Goal: Transaction & Acquisition: Obtain resource

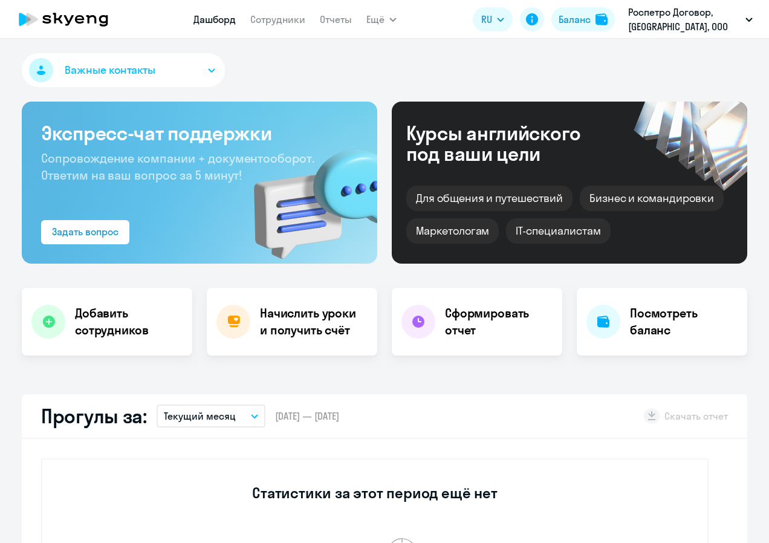
select select "30"
click at [108, 327] on h4 "Добавить сотрудников" at bounding box center [129, 322] width 108 height 34
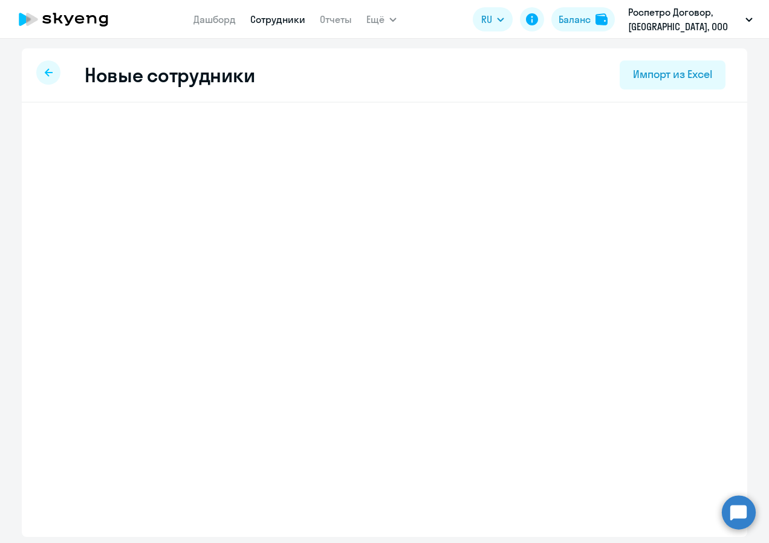
select select "english_adult_not_native_speaker"
select select "3"
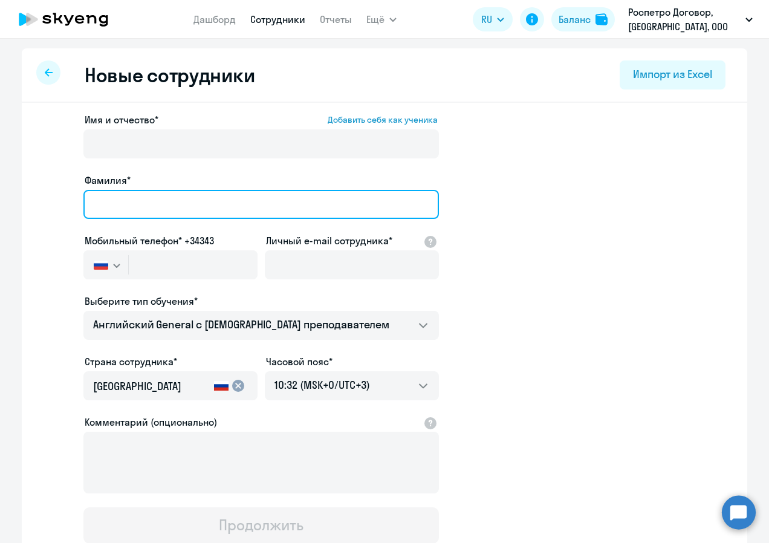
click at [111, 207] on input "Фамилия*" at bounding box center [260, 204] width 355 height 29
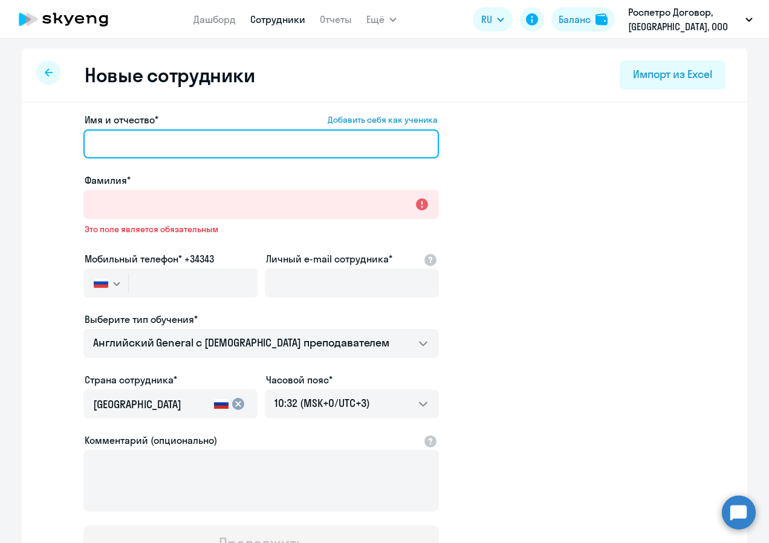
click at [118, 149] on input "Имя и отчество* Добавить себя как ученика" at bounding box center [260, 143] width 355 height 29
type input "[PERSON_NAME]"
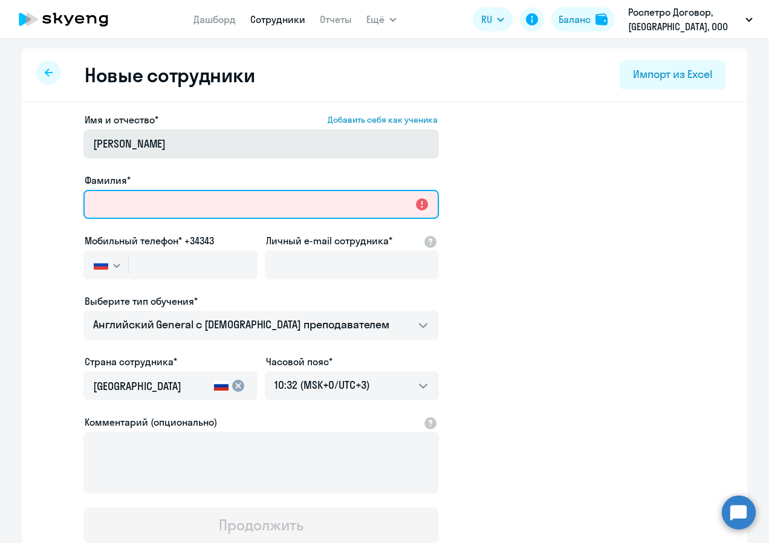
type input "[PERSON_NAME]"
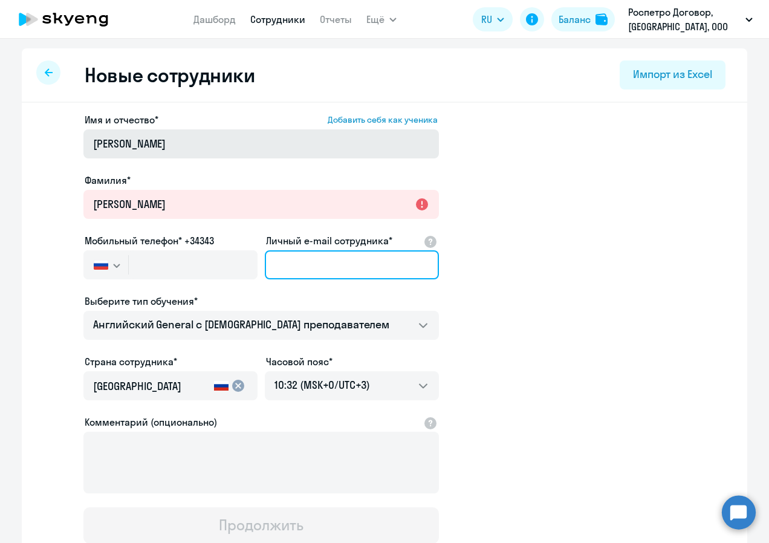
type input "[EMAIL_ADDRESS][DOMAIN_NAME]"
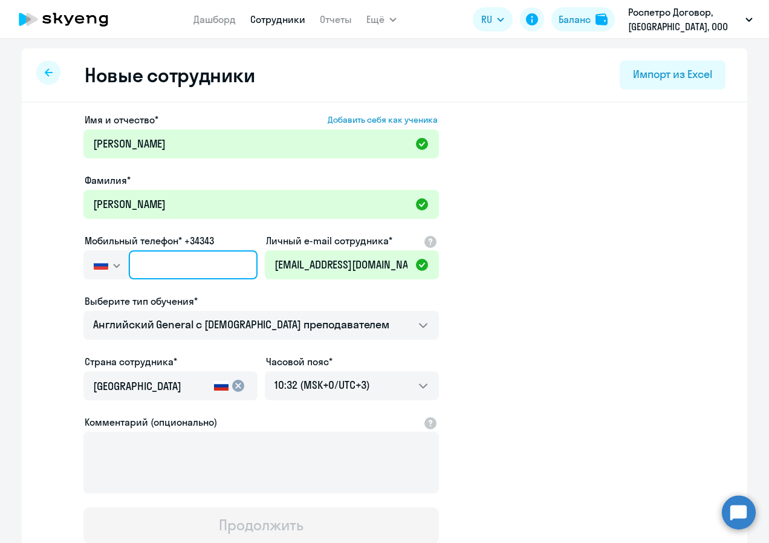
click at [146, 268] on input "text" at bounding box center [193, 264] width 129 height 29
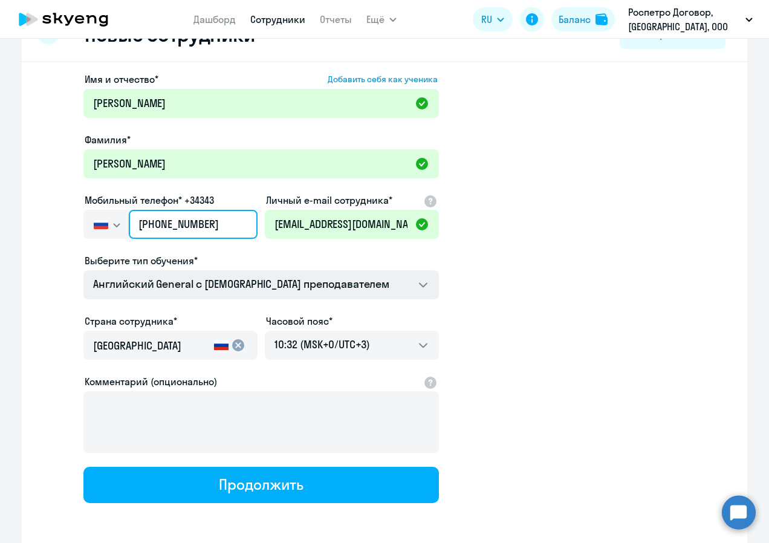
scroll to position [60, 0]
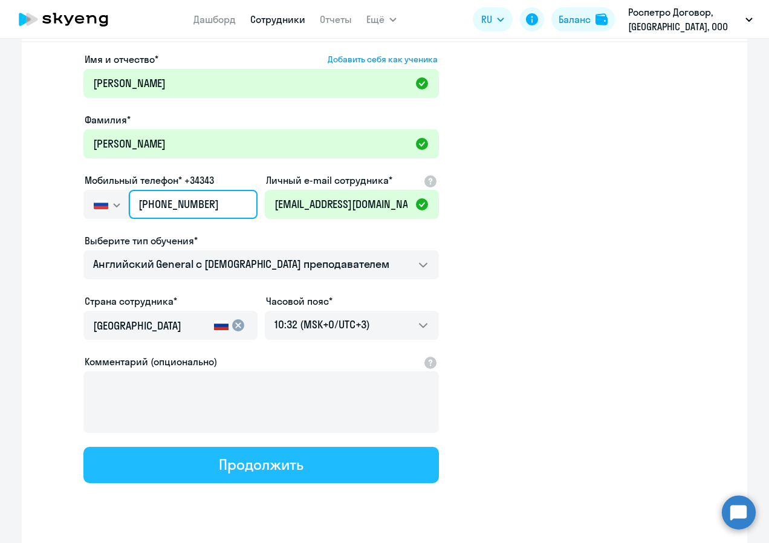
type input "[PHONE_NUMBER]"
click at [294, 465] on div "Продолжить" at bounding box center [261, 464] width 84 height 19
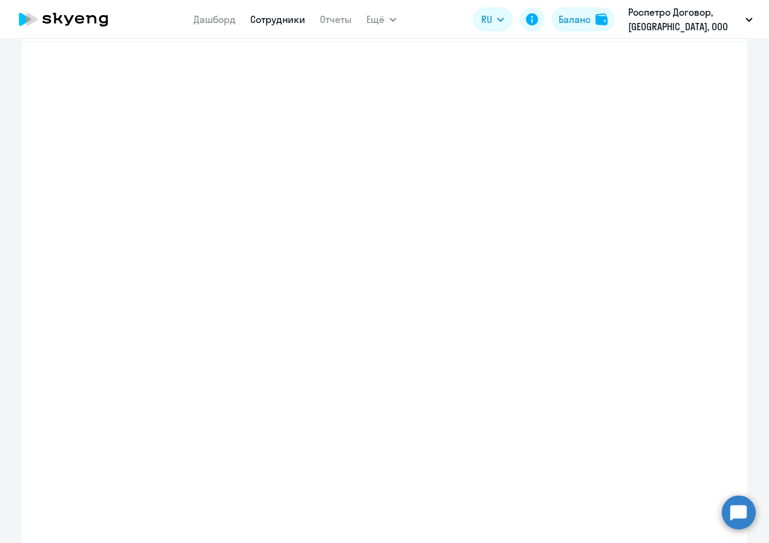
select select "english_adult_not_native_speaker"
select select "3"
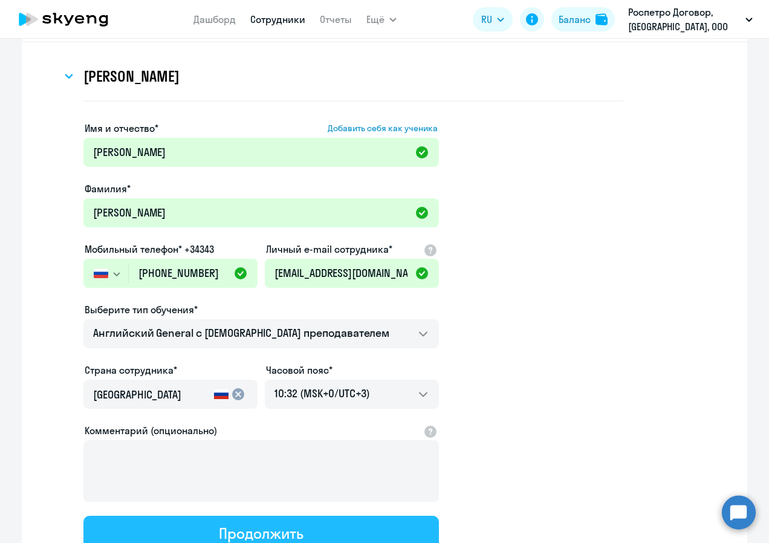
scroll to position [0, 0]
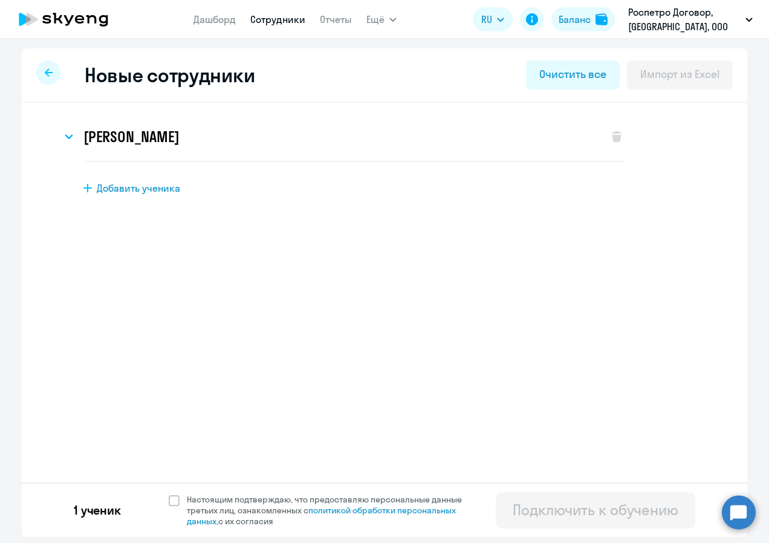
click at [48, 79] on div at bounding box center [48, 72] width 24 height 24
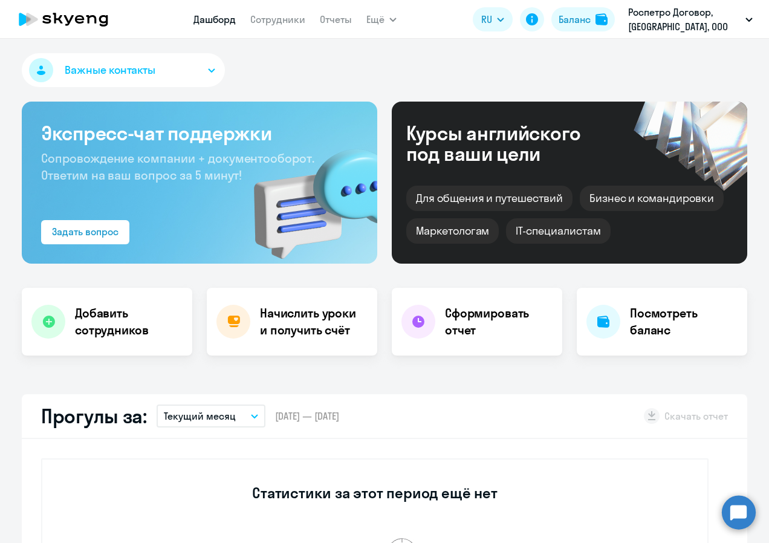
select select "30"
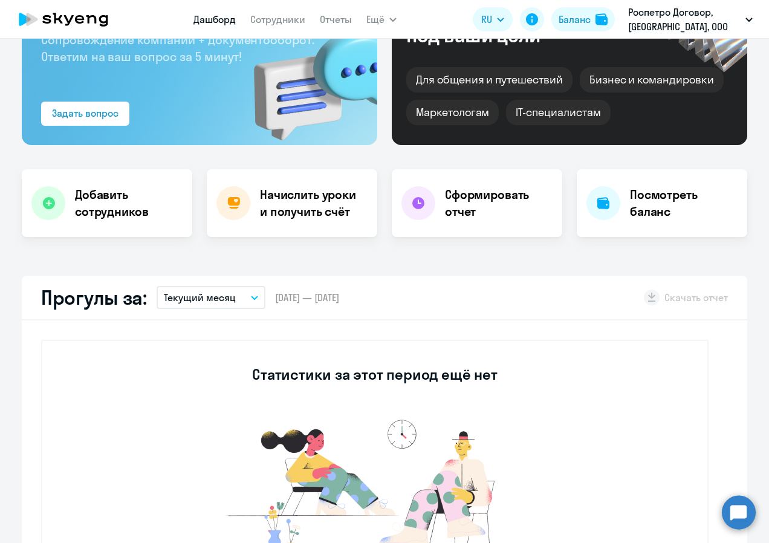
scroll to position [121, 0]
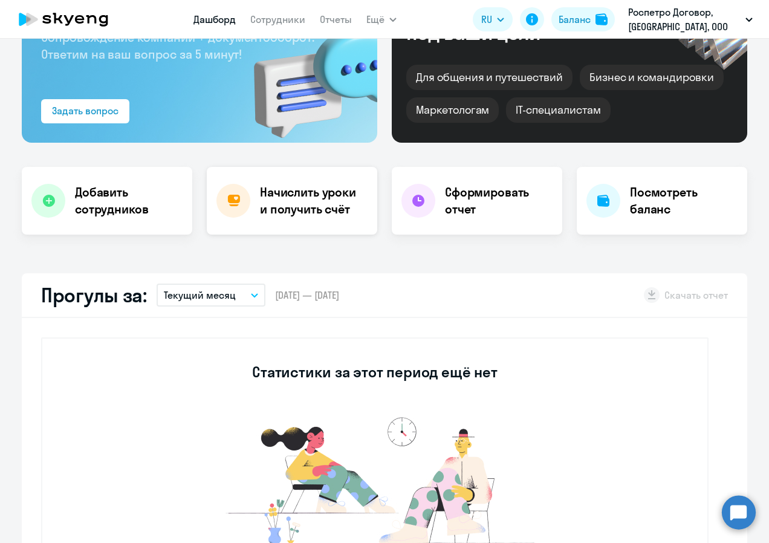
click at [288, 210] on h4 "Начислить уроки и получить счёт" at bounding box center [312, 201] width 105 height 34
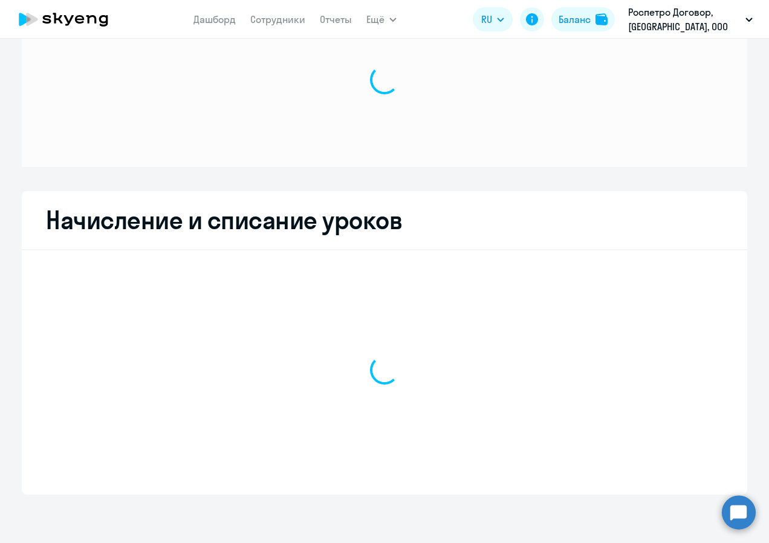
scroll to position [64, 0]
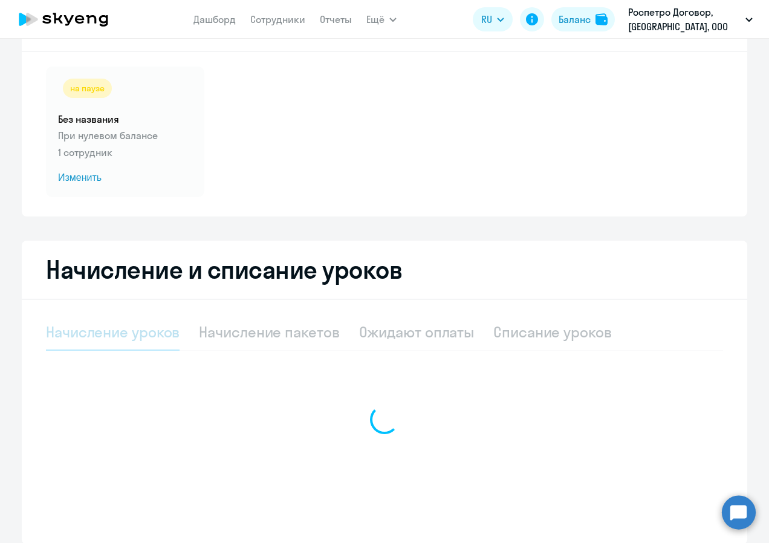
select select "10"
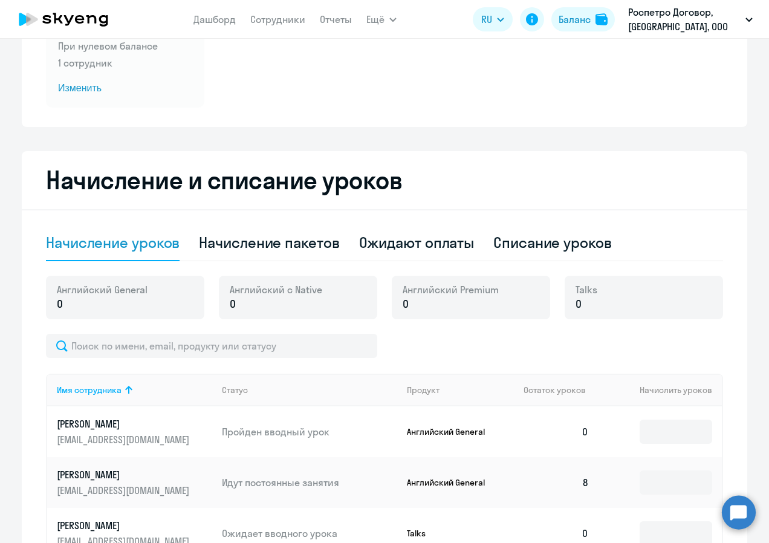
scroll to position [185, 0]
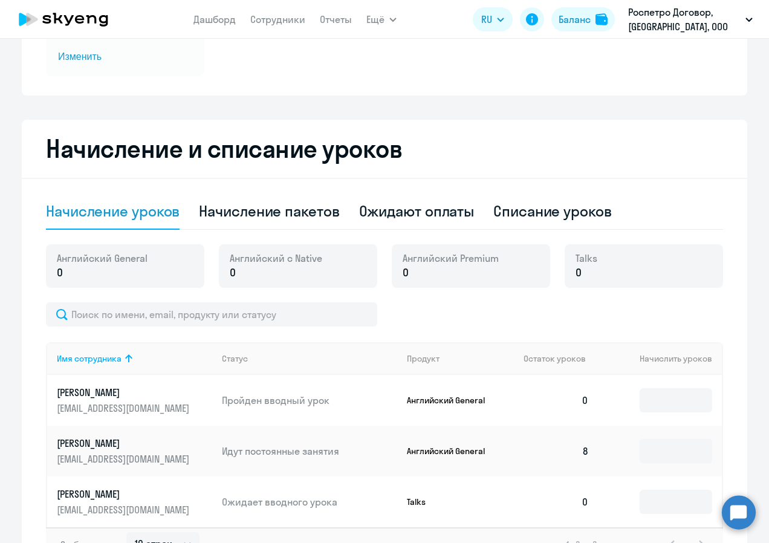
click at [302, 400] on p "Пройден вводный урок" at bounding box center [309, 399] width 175 height 13
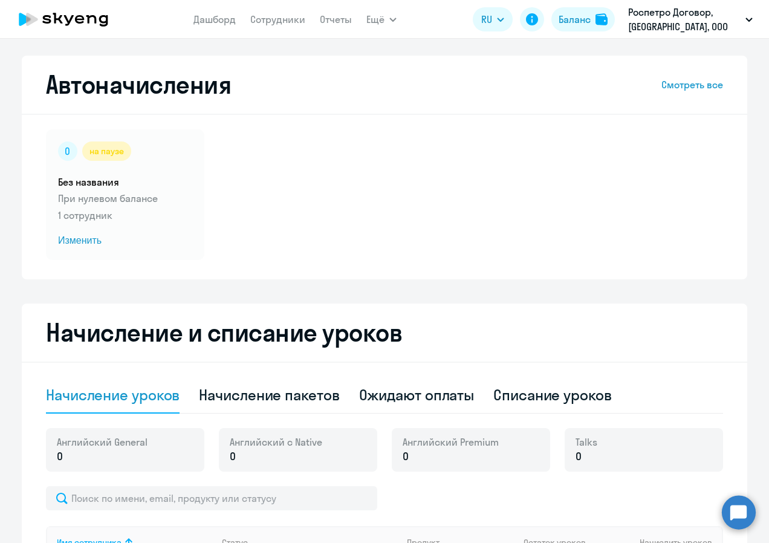
scroll to position [0, 0]
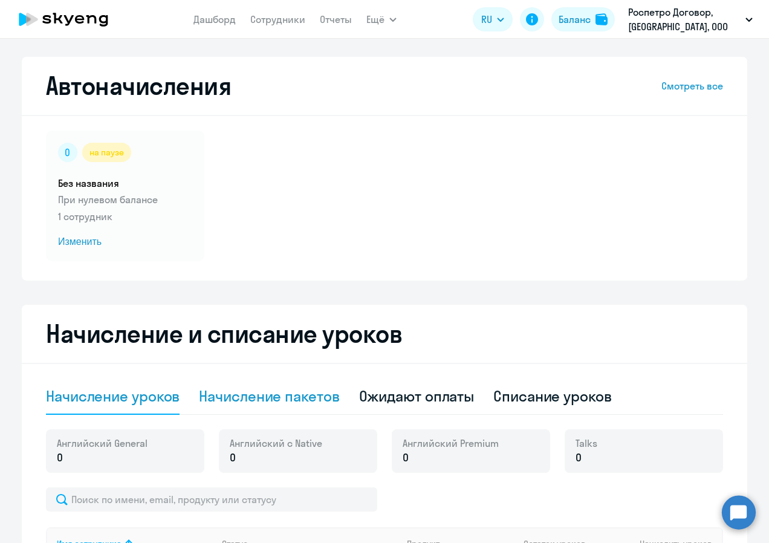
click at [297, 400] on div "Начисление пакетов" at bounding box center [269, 395] width 140 height 19
select select "10"
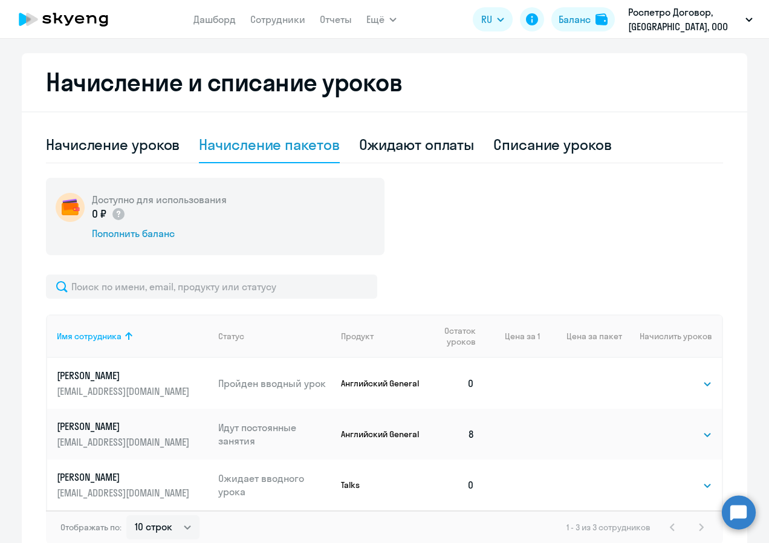
scroll to position [302, 0]
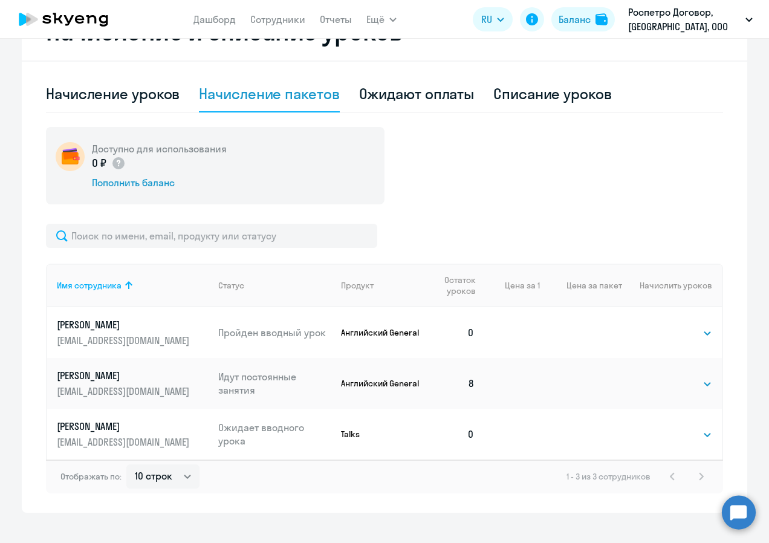
click at [381, 337] on p "Английский General" at bounding box center [382, 332] width 82 height 11
click at [685, 328] on select "Выбрать 4 8 16 32 64 96 128" at bounding box center [687, 333] width 50 height 15
click at [662, 326] on select "Выбрать 4 8 16 32 64 96 128" at bounding box center [687, 333] width 50 height 15
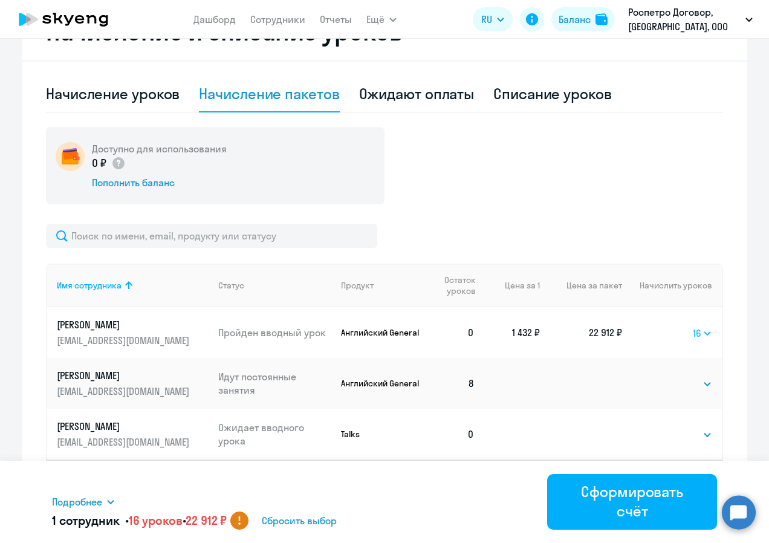
click at [696, 330] on select "Выбрать 4 8 16 32 64 96 128" at bounding box center [702, 333] width 19 height 15
click at [693, 326] on select "Выбрать 4 8 16 32 64 96 128" at bounding box center [702, 333] width 19 height 15
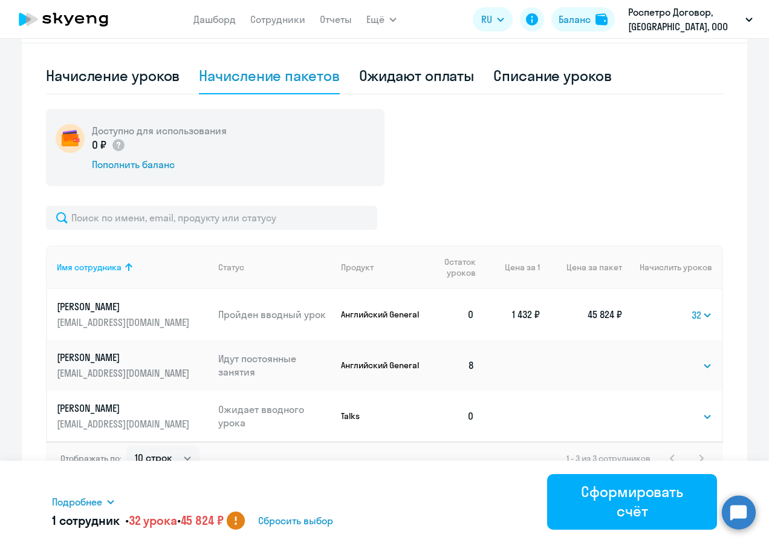
click at [461, 309] on td "0" at bounding box center [453, 314] width 62 height 51
click at [692, 319] on select "Выбрать 4 8 16 32 64 96 128" at bounding box center [701, 315] width 21 height 15
click at [691, 308] on select "Выбрать 4 8 16 32 64 96 128" at bounding box center [701, 315] width 21 height 15
click at [704, 313] on select "Выбрать 4 8 16 32 64 96 128" at bounding box center [704, 315] width 16 height 15
click at [696, 308] on select "Выбрать 4 8 16 32 64 96 128" at bounding box center [704, 315] width 16 height 15
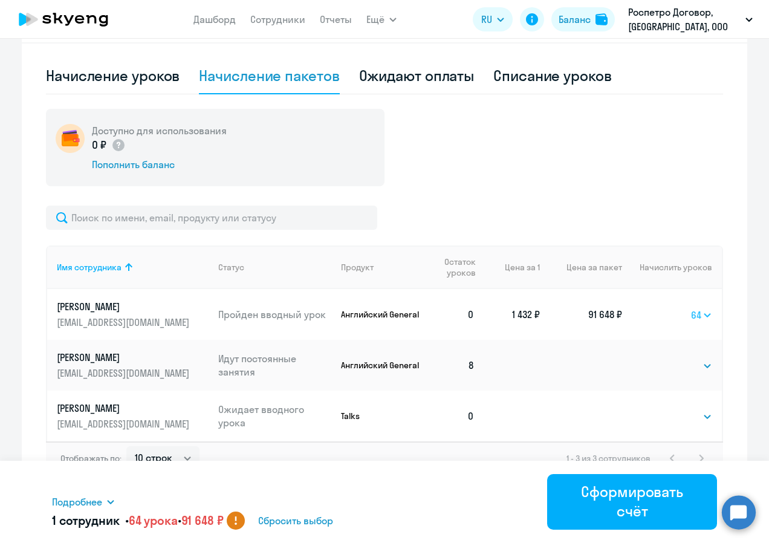
click at [694, 311] on select "Выбрать 4 8 16 32 64 96 128" at bounding box center [701, 315] width 21 height 15
select select "4"
click at [691, 308] on select "Выбрать 4 8 16 32 64 96 128" at bounding box center [701, 315] width 21 height 15
click at [303, 523] on span "Сбросить выбор" at bounding box center [283, 520] width 75 height 15
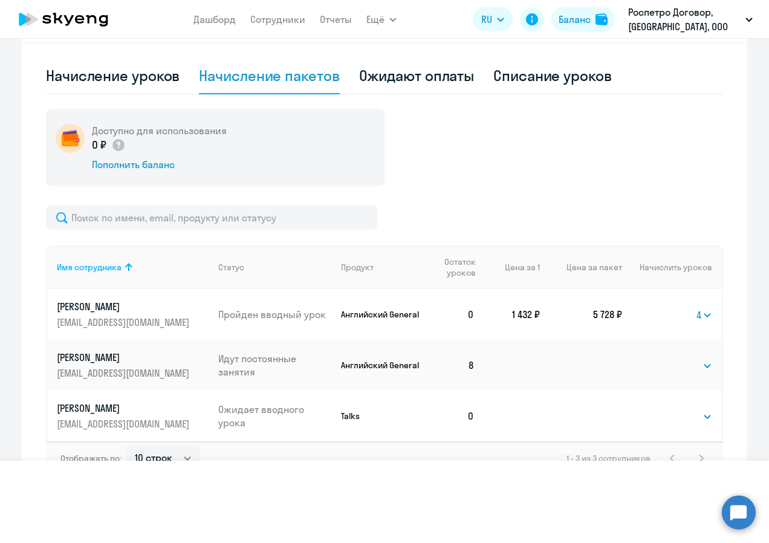
select select
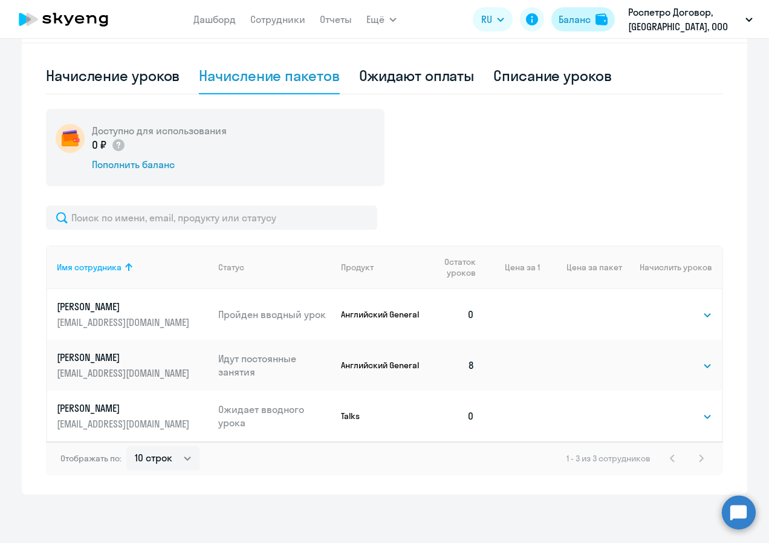
click at [581, 18] on div "Баланс" at bounding box center [574, 19] width 32 height 15
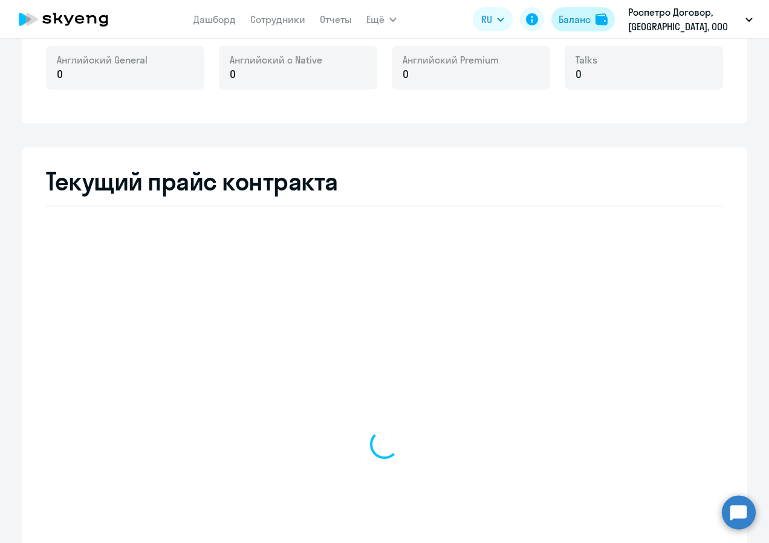
scroll to position [515, 0]
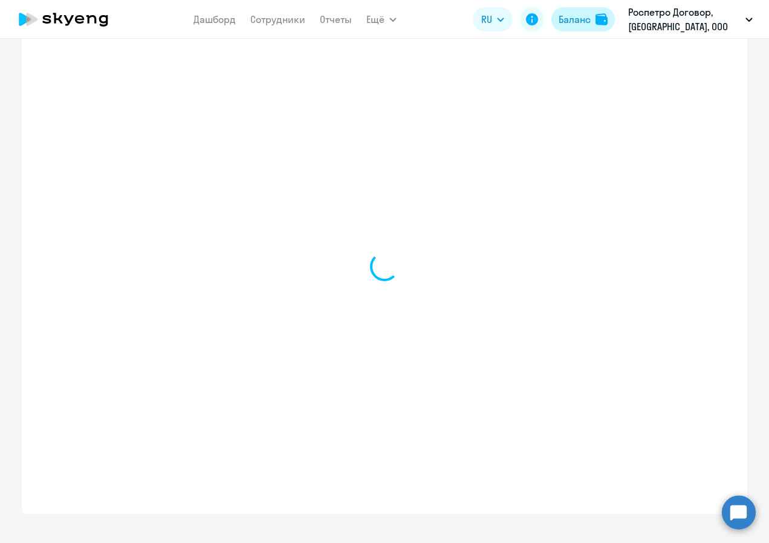
select select "english_adult_not_native_speaker"
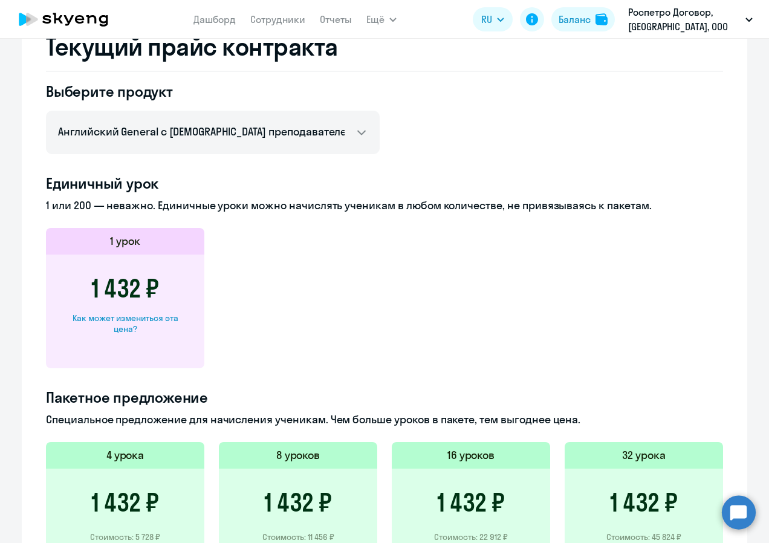
scroll to position [457, 0]
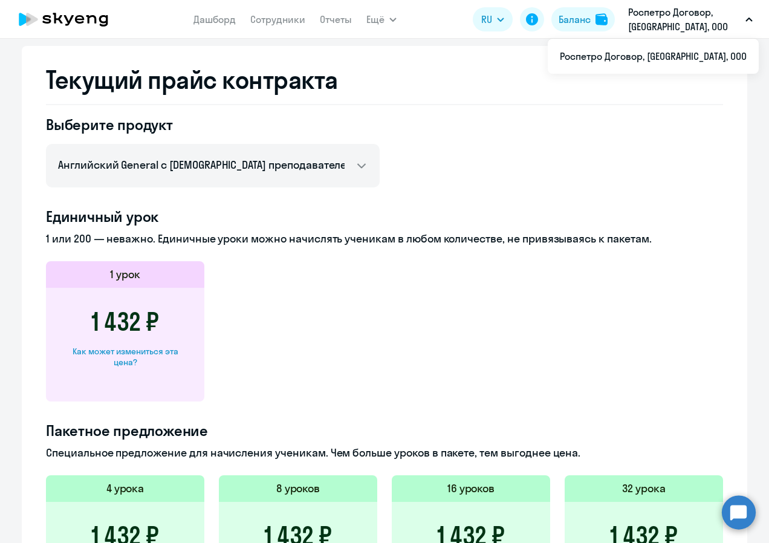
click at [728, 516] on circle at bounding box center [739, 512] width 34 height 34
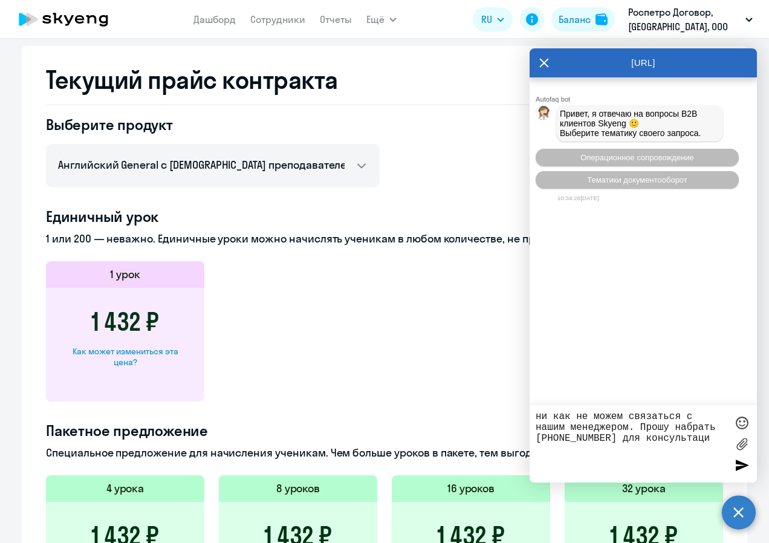
type textarea "ни как не можем связаться с нашим менеджером. Прошу набрать [PHONE_NUMBER] для …"
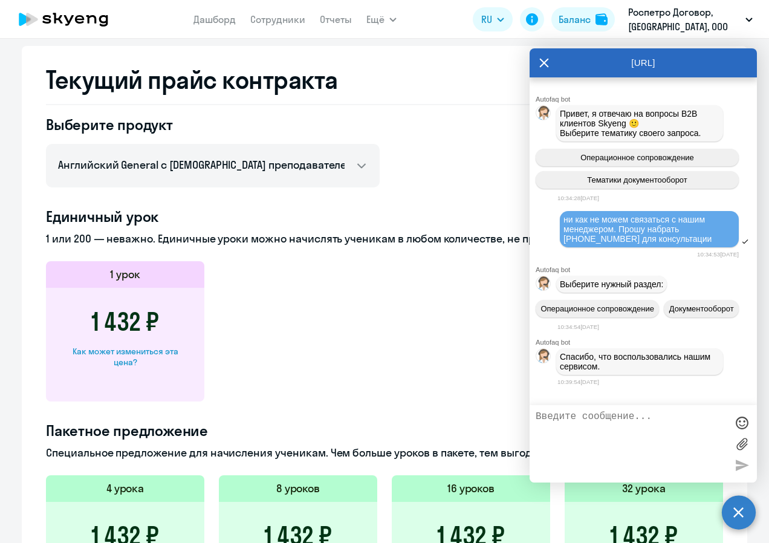
scroll to position [517, 0]
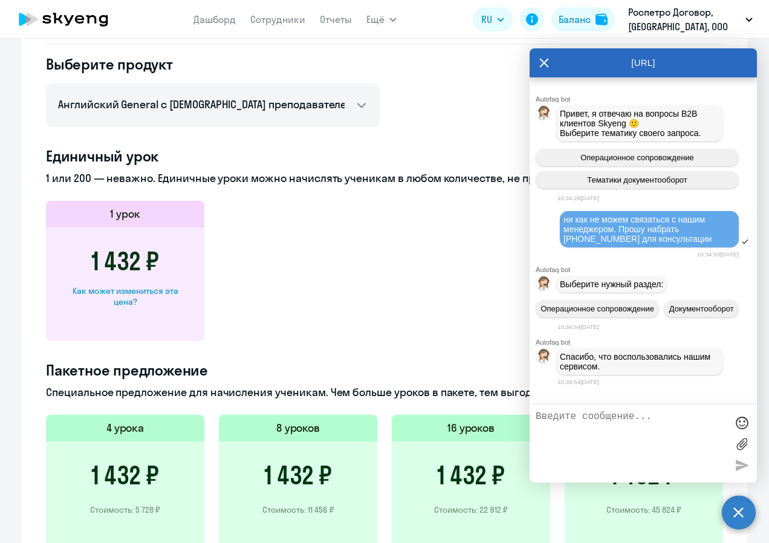
drag, startPoint x: 563, startPoint y: 221, endPoint x: 646, endPoint y: 242, distance: 84.7
click at [646, 242] on div "ни как не можем связаться с нашим менеджером. Прошу набрать [PHONE_NUMBER] для …" at bounding box center [649, 229] width 172 height 29
copy span "ни как не можем связаться с нашим менеджером. Прошу набрать [PHONE_NUMBER] для …"
click at [596, 432] on textarea at bounding box center [631, 443] width 191 height 65
paste textarea "ни как не можем связаться с нашим менеджером. Прошу набрать [PHONE_NUMBER] для …"
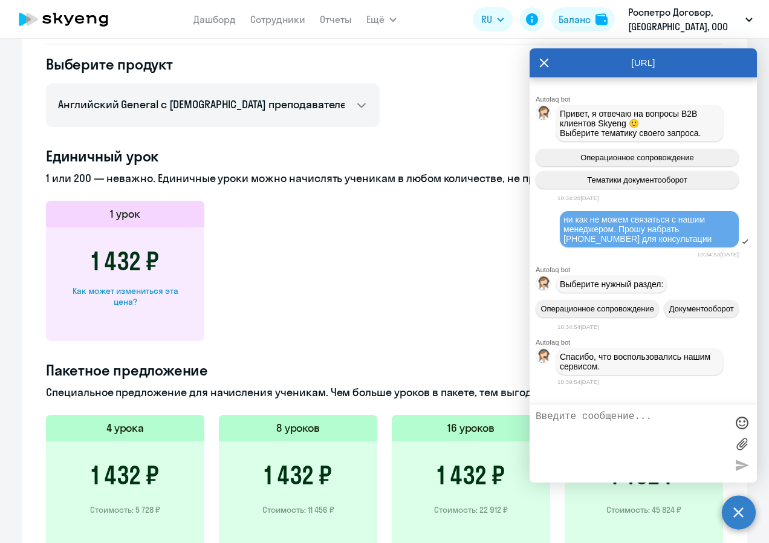
type textarea "ни как не можем связаться с нашим менеджером. Прошу набрать [PHONE_NUMBER] для …"
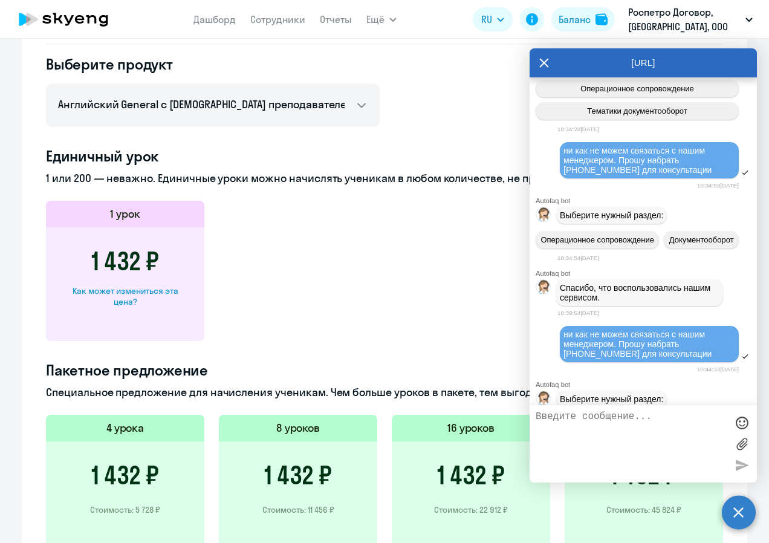
scroll to position [164, 0]
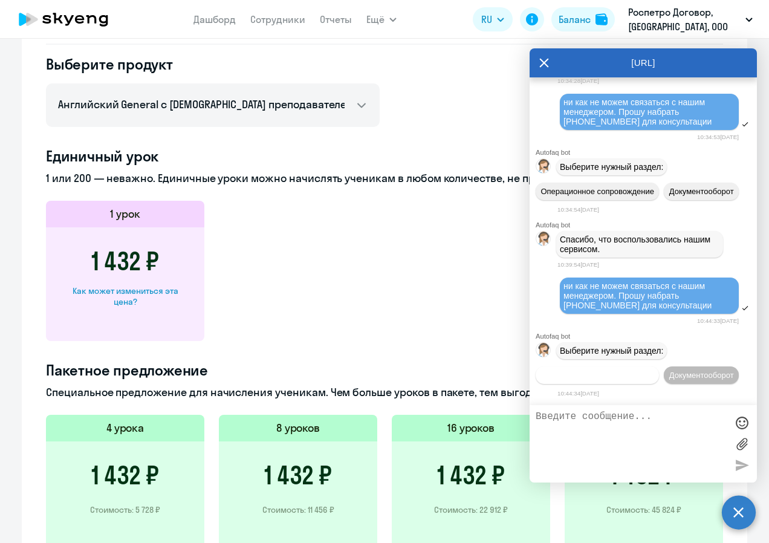
click at [606, 371] on span "Операционное сопровождение" at bounding box center [597, 375] width 114 height 9
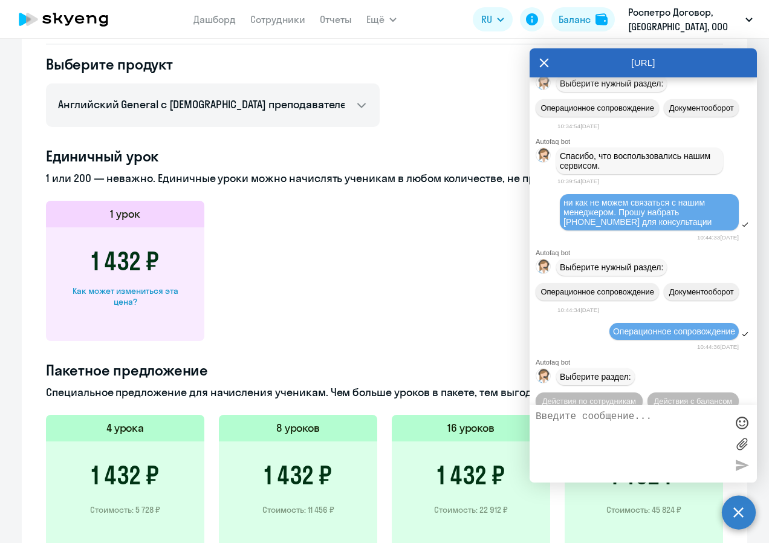
scroll to position [296, 0]
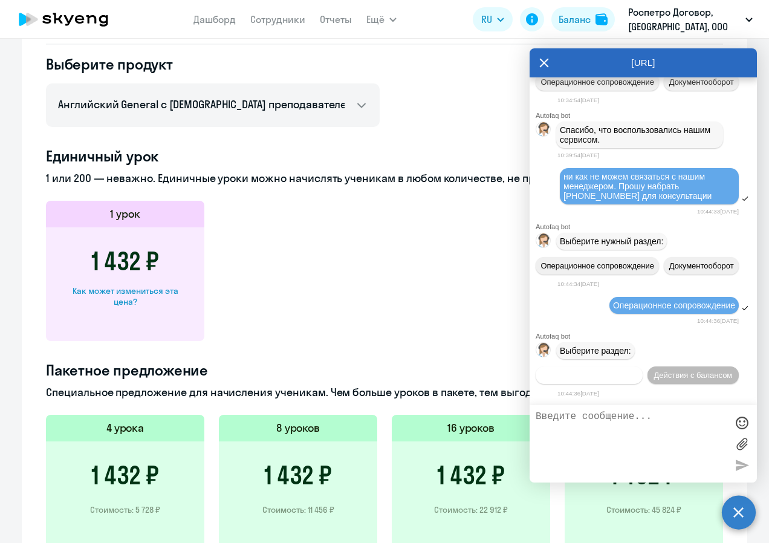
click at [636, 371] on span "Действия по сотрудникам" at bounding box center [589, 375] width 94 height 9
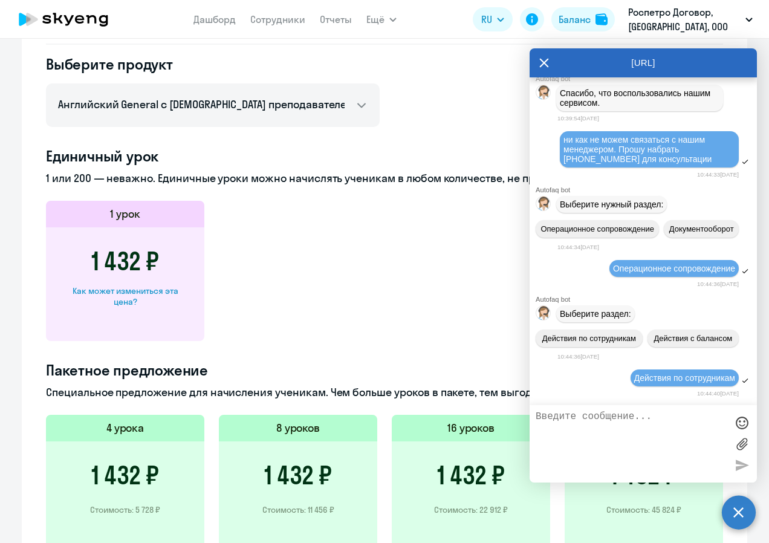
scroll to position [474, 0]
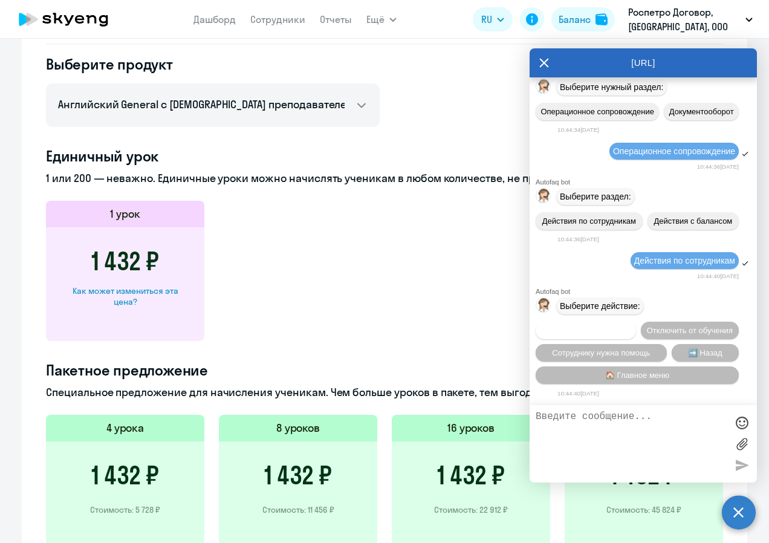
click at [629, 326] on span "Подключить к обучению" at bounding box center [586, 330] width 88 height 9
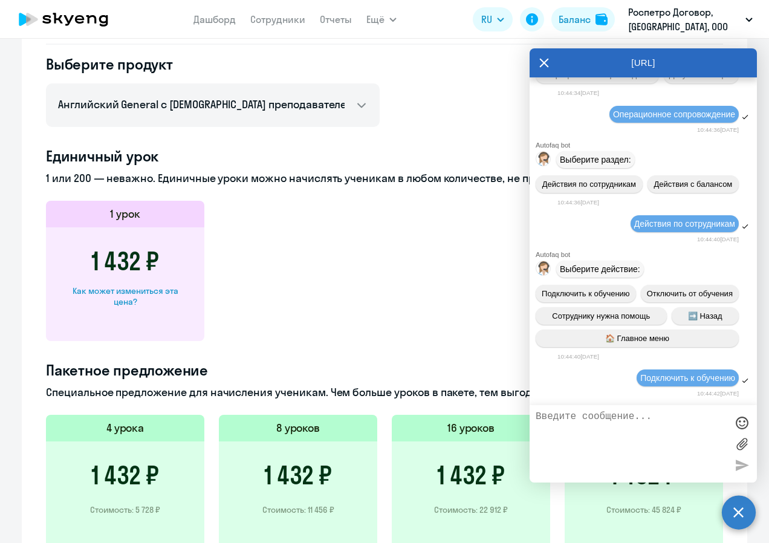
scroll to position [630, 0]
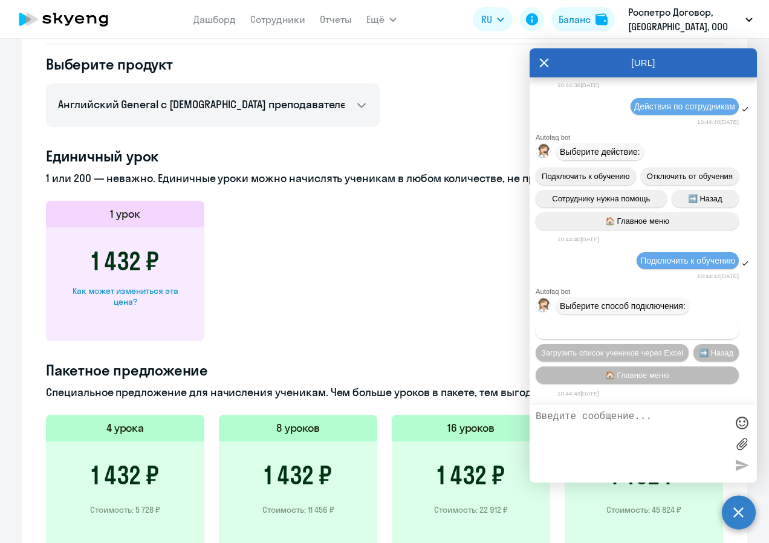
click at [636, 329] on span "Добавить учеников вручную" at bounding box center [637, 330] width 103 height 9
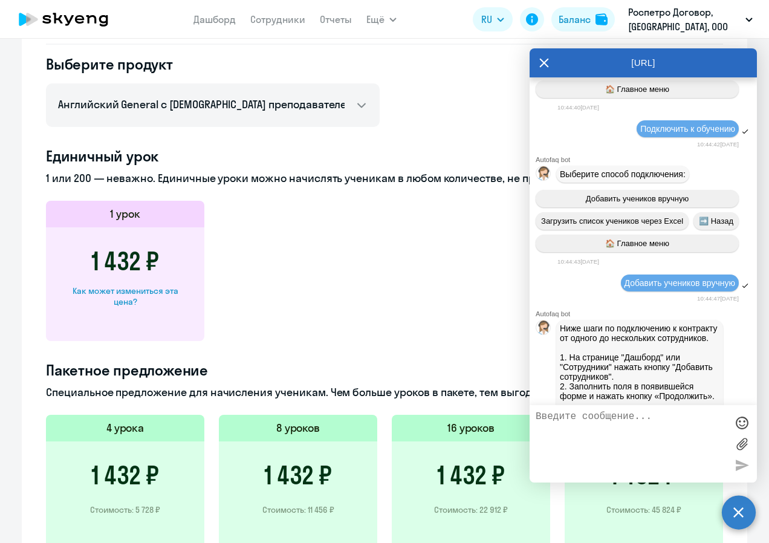
scroll to position [1229, 0]
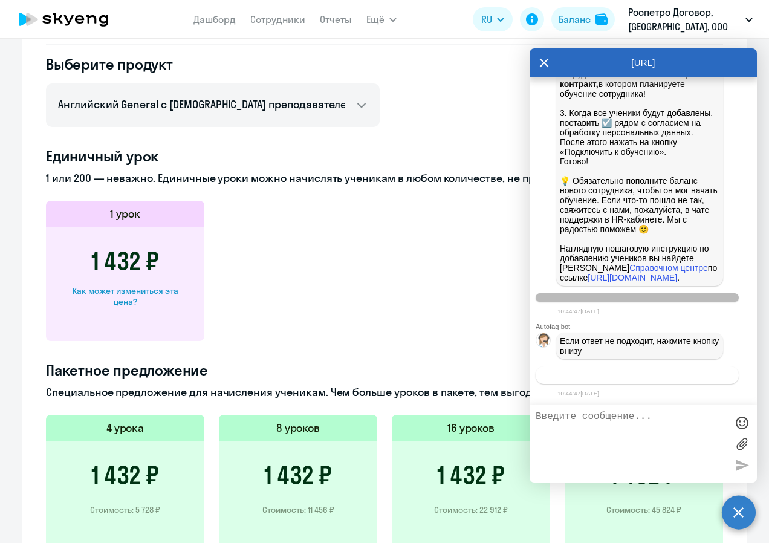
click at [626, 372] on span "Связаться с менеджером" at bounding box center [637, 375] width 92 height 9
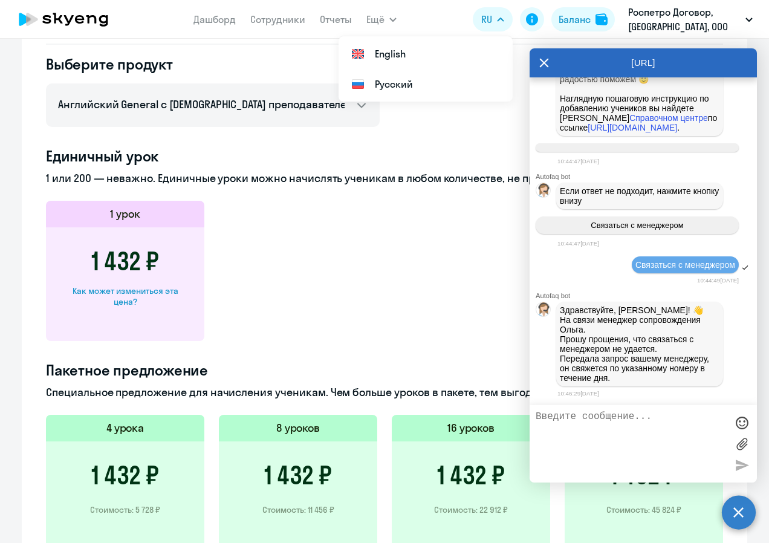
scroll to position [1381, 0]
click at [612, 331] on p "Здравствуйте, [PERSON_NAME]! 👋 ﻿На связи менеджер сопровождения [PERSON_NAME]. …" at bounding box center [640, 343] width 160 height 77
click at [591, 429] on textarea at bounding box center [631, 443] width 191 height 65
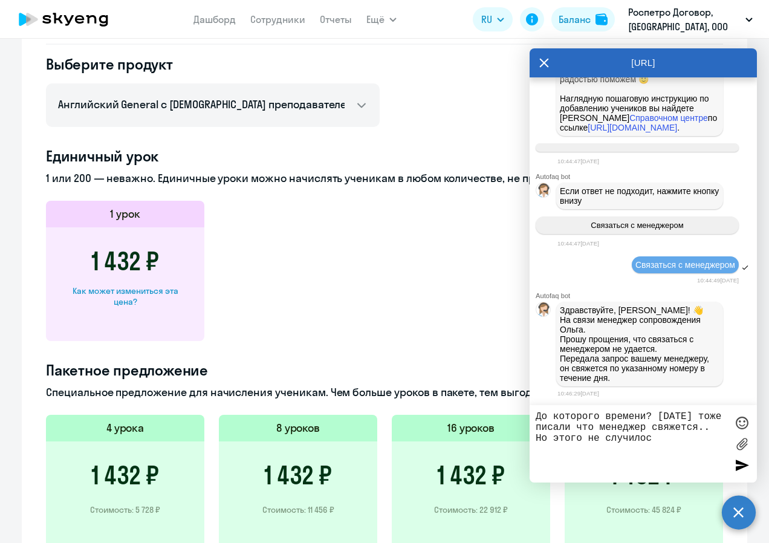
type textarea "До которого времени? [DATE] тоже писали что менеджер свяжется.. Но этого не слу…"
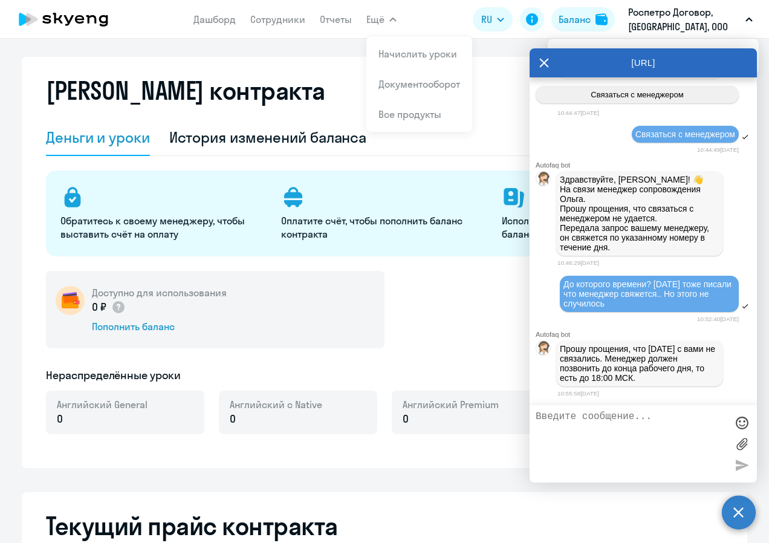
scroll to position [0, 0]
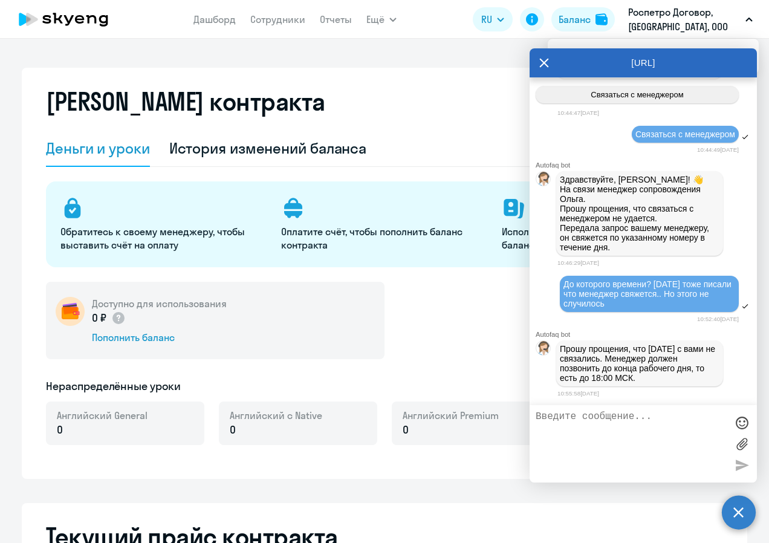
click at [537, 62] on div "[URL]" at bounding box center [642, 62] width 227 height 29
click at [277, 21] on link "Сотрудники" at bounding box center [277, 19] width 55 height 12
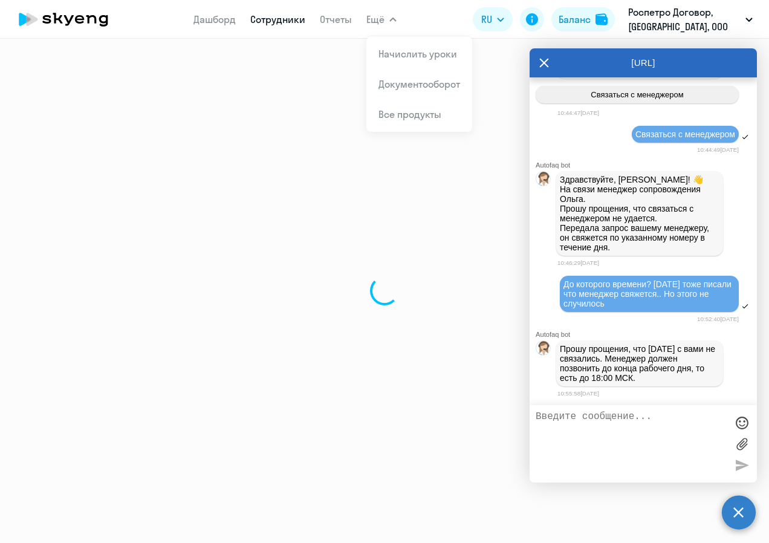
select select "30"
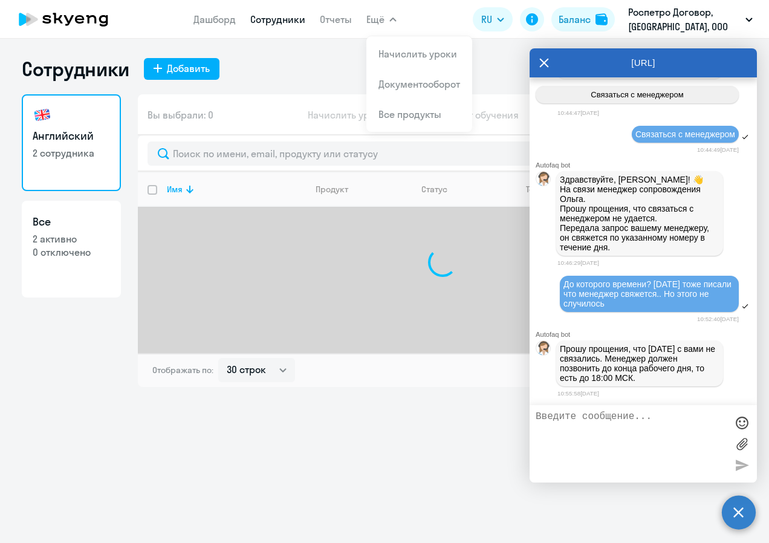
click at [540, 63] on icon at bounding box center [544, 62] width 10 height 29
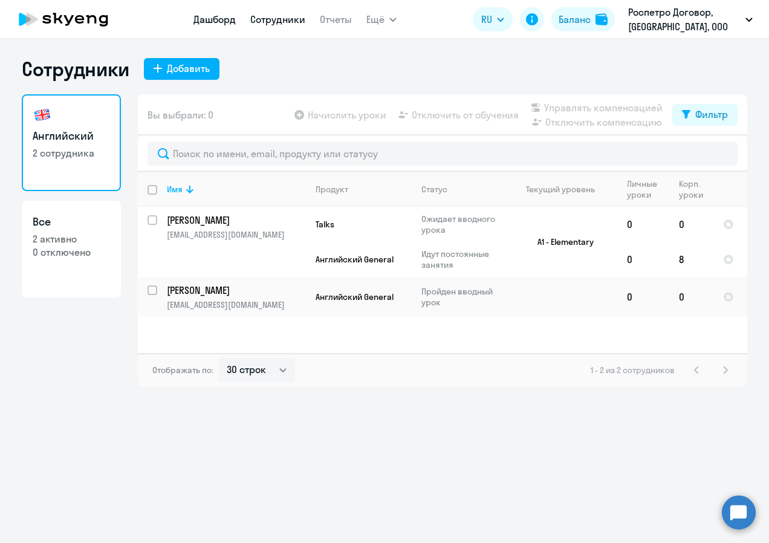
click at [210, 22] on link "Дашборд" at bounding box center [214, 19] width 42 height 12
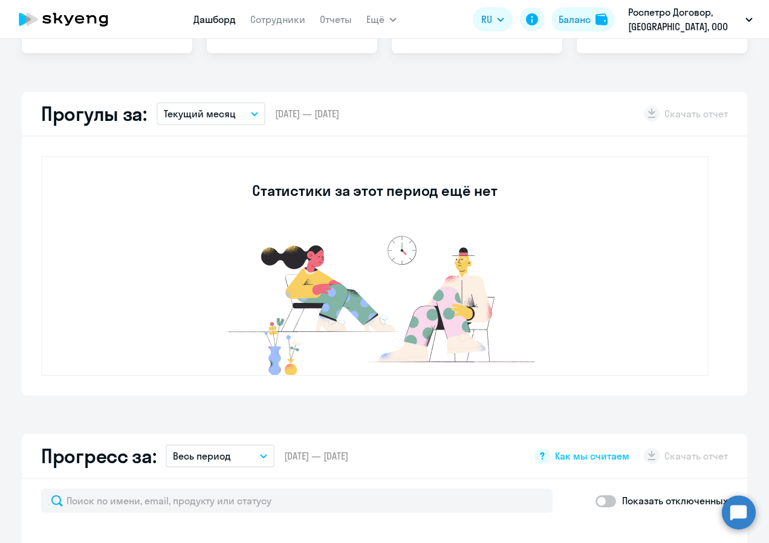
select select "30"
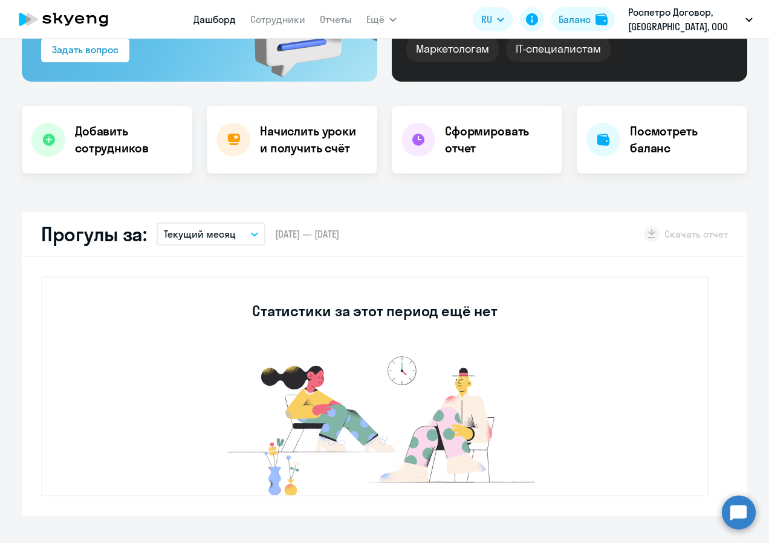
scroll to position [181, 0]
click at [260, 135] on h4 "Начислить уроки и получить счёт" at bounding box center [312, 140] width 105 height 34
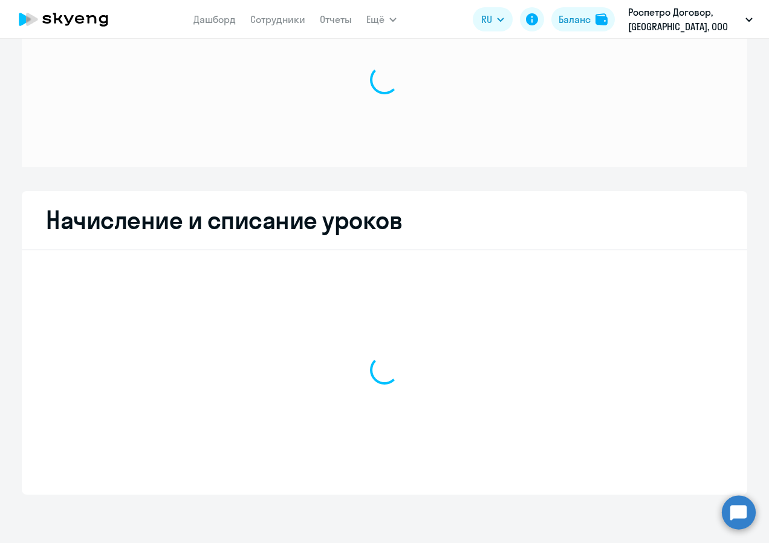
scroll to position [64, 0]
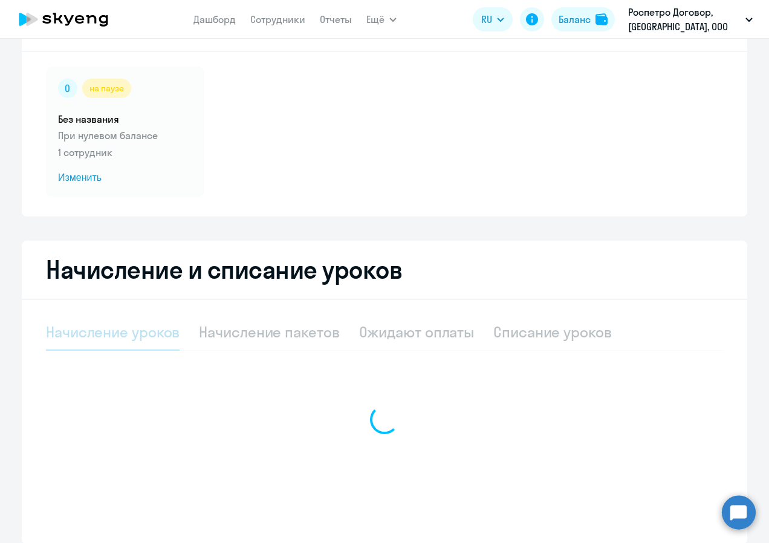
select select "10"
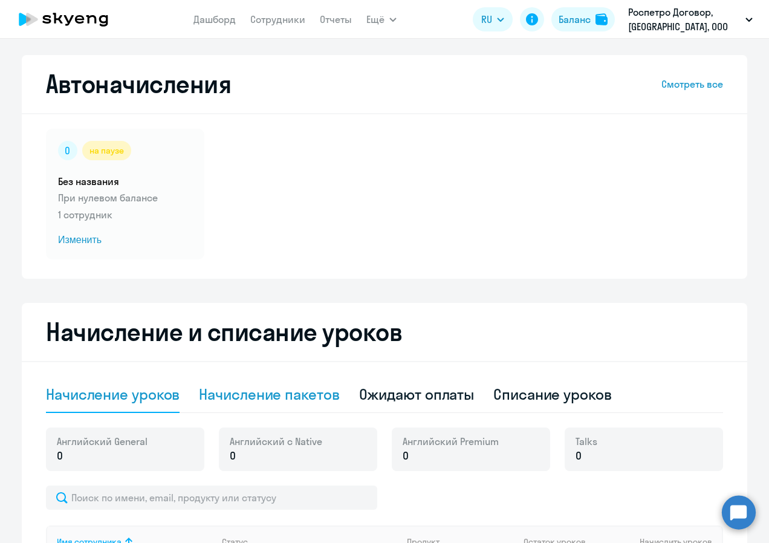
scroll to position [0, 0]
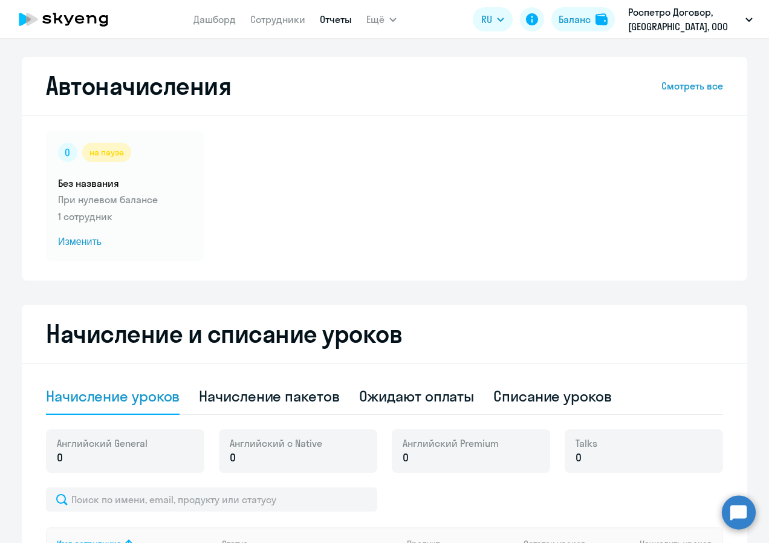
click at [323, 22] on link "Отчеты" at bounding box center [336, 19] width 32 height 12
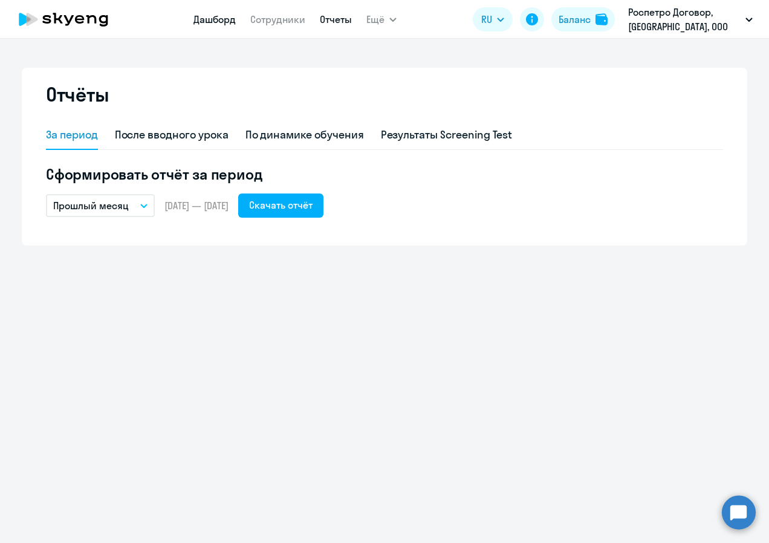
click at [224, 19] on link "Дашборд" at bounding box center [214, 19] width 42 height 12
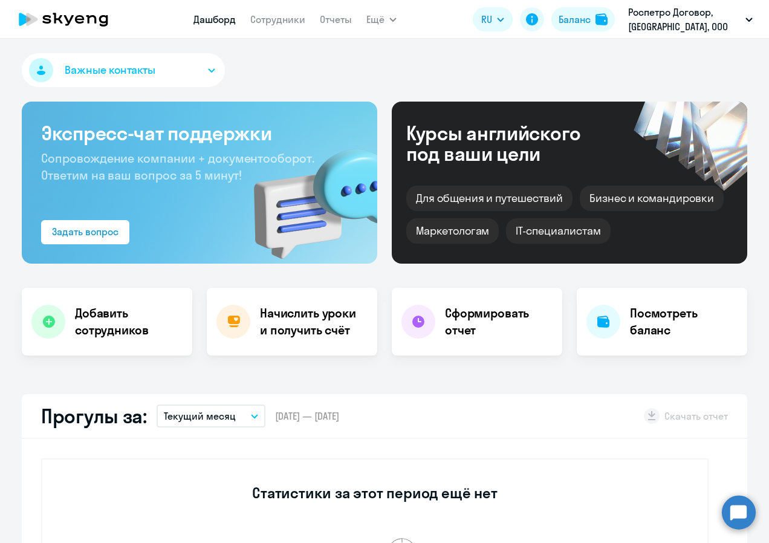
select select "30"
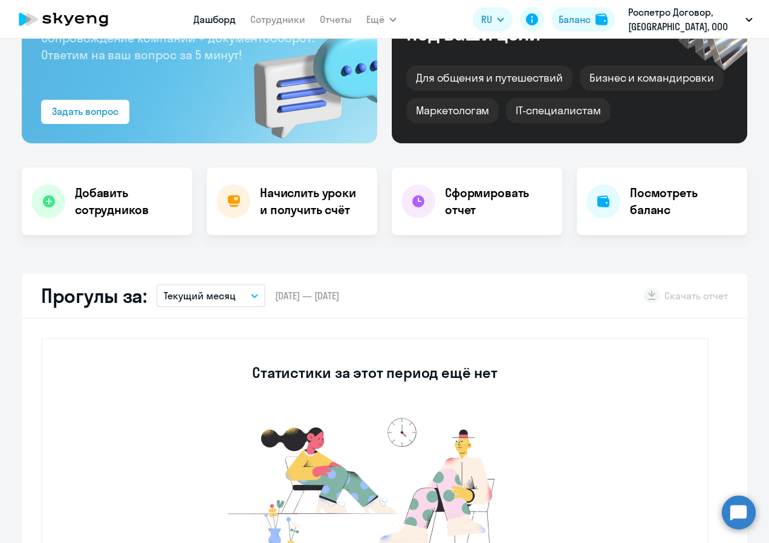
scroll to position [121, 0]
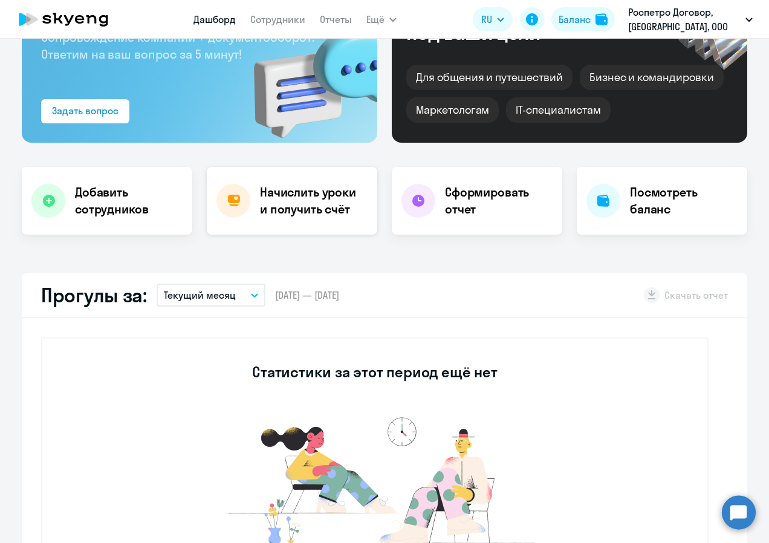
click at [300, 204] on h4 "Начислить уроки и получить счёт" at bounding box center [312, 201] width 105 height 34
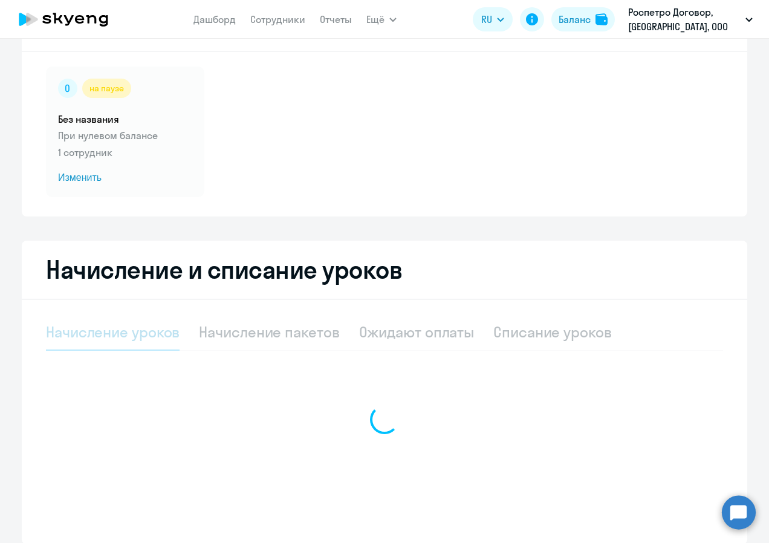
select select "10"
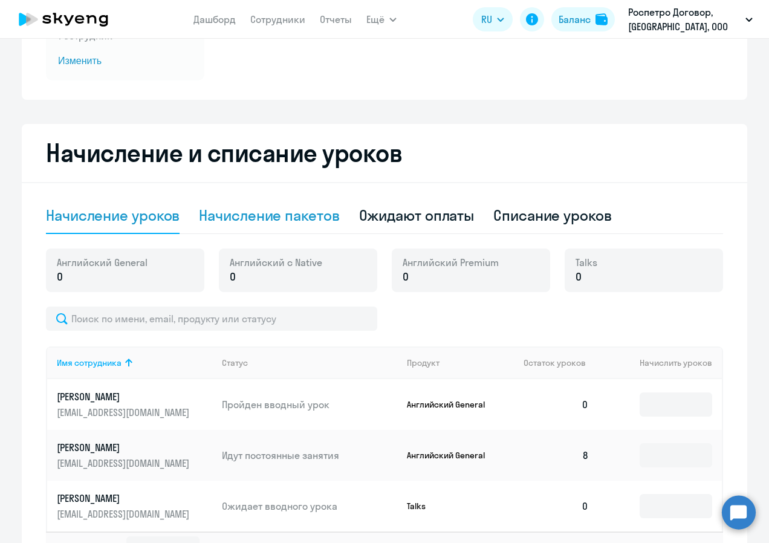
scroll to position [150, 0]
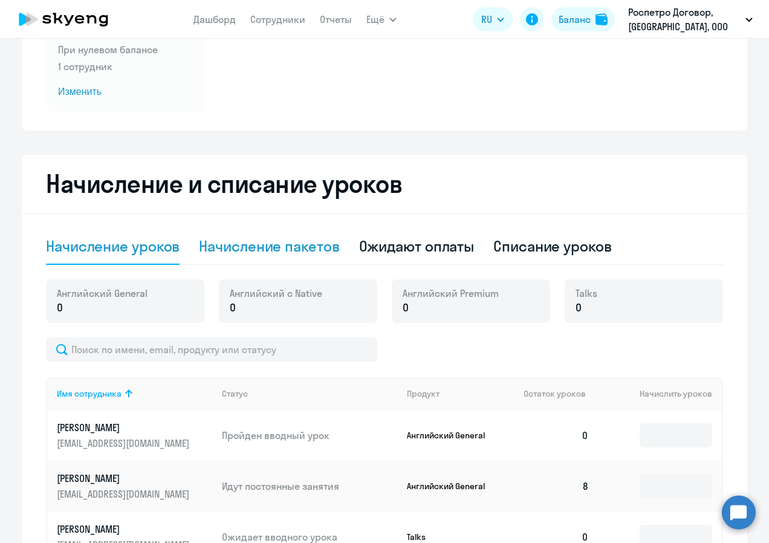
click at [277, 252] on div "Начисление пакетов" at bounding box center [269, 245] width 140 height 19
select select "10"
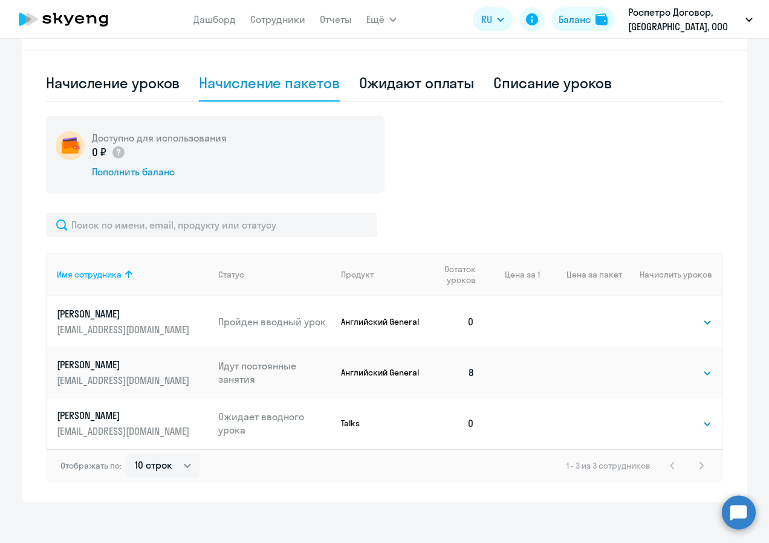
scroll to position [320, 0]
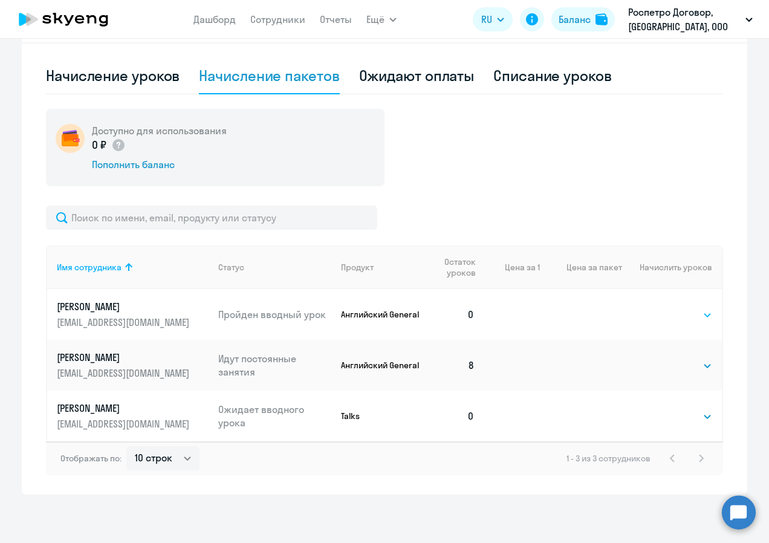
click at [676, 316] on select "Выбрать 4 8 16 32 64 96 128" at bounding box center [687, 315] width 50 height 15
select select "4"
click at [662, 308] on select "Выбрать 4 8 16 32 64 96 128" at bounding box center [687, 315] width 50 height 15
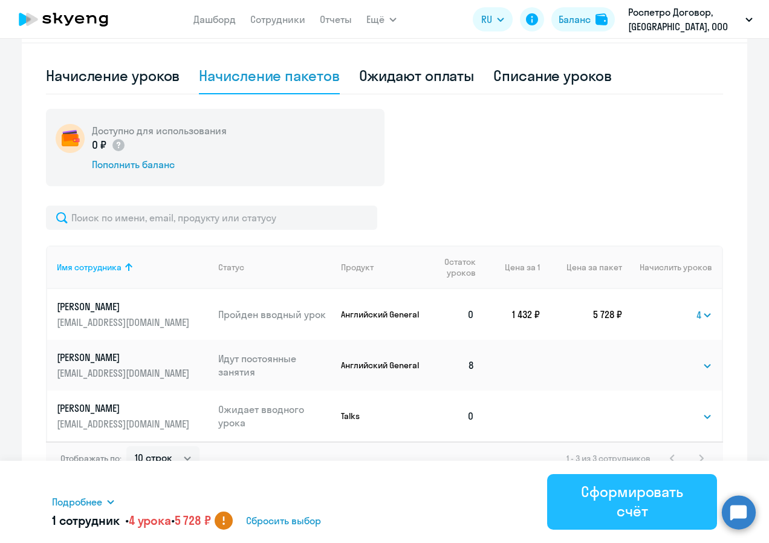
click at [620, 514] on div "Сформировать счёт" at bounding box center [632, 501] width 136 height 39
click at [627, 508] on div "Сформировать счёт" at bounding box center [632, 501] width 136 height 39
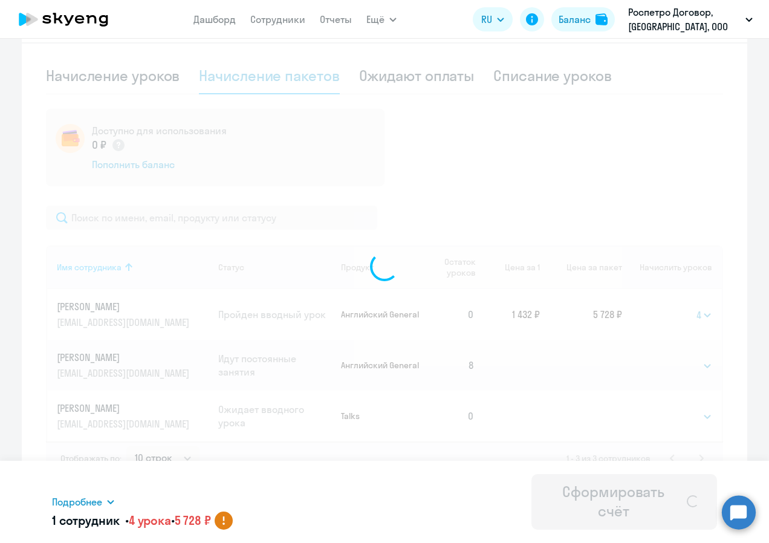
select select
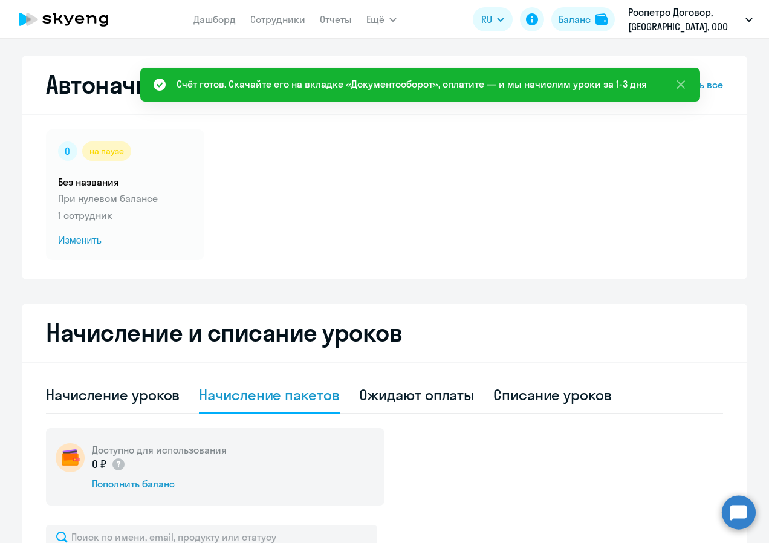
scroll to position [0, 0]
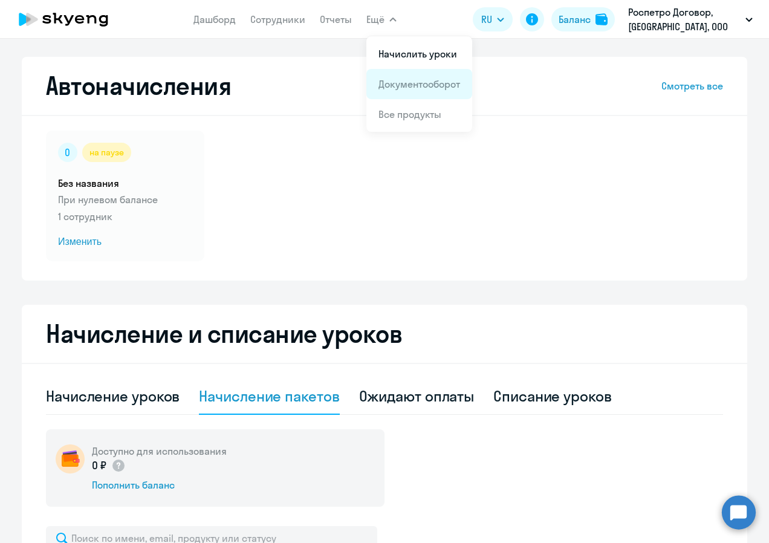
click at [400, 80] on link "Документооборот" at bounding box center [419, 84] width 82 height 12
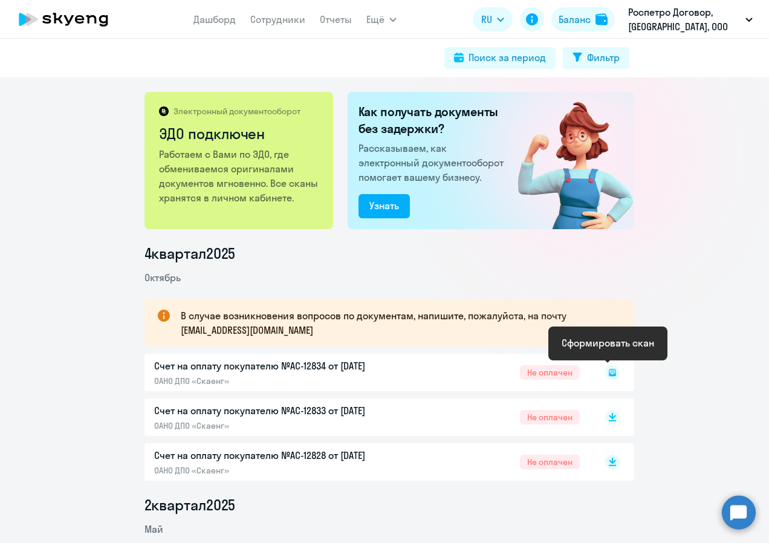
click at [607, 371] on rect at bounding box center [612, 372] width 15 height 15
click at [610, 372] on icon at bounding box center [612, 372] width 4 height 1
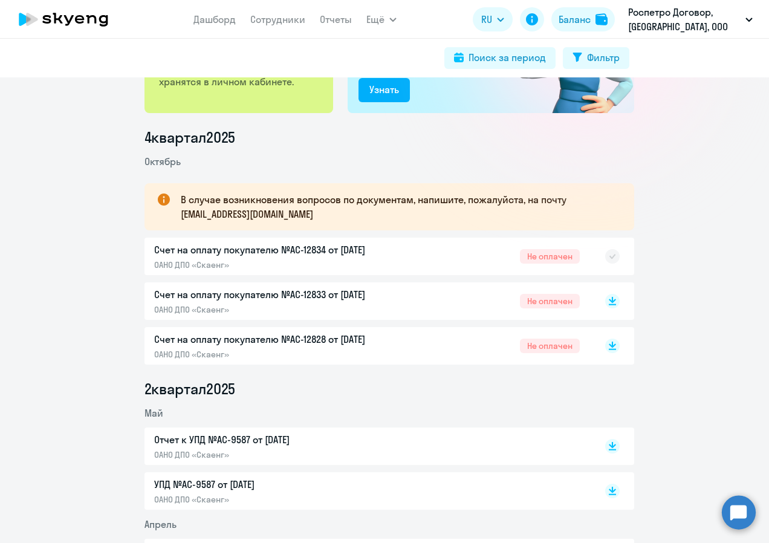
scroll to position [121, 0]
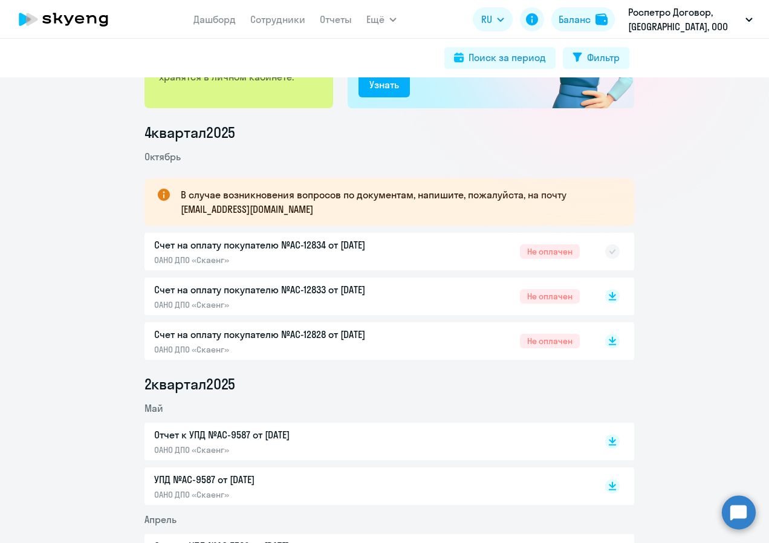
click at [556, 254] on div "Счет на оплату покупателю №AC-12834 от [DATE] ОАНО ДПО «Скаенг» Не оплачен" at bounding box center [389, 251] width 490 height 37
click at [606, 251] on rect at bounding box center [612, 251] width 15 height 15
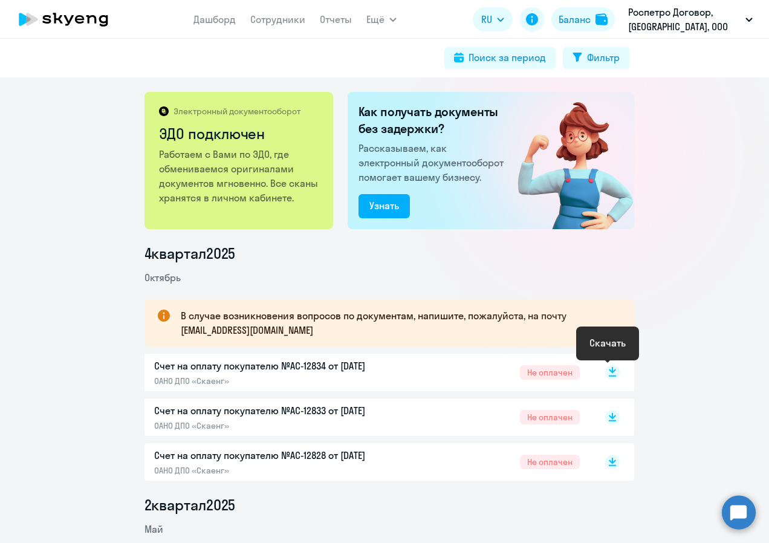
click at [609, 373] on rect at bounding box center [612, 372] width 15 height 15
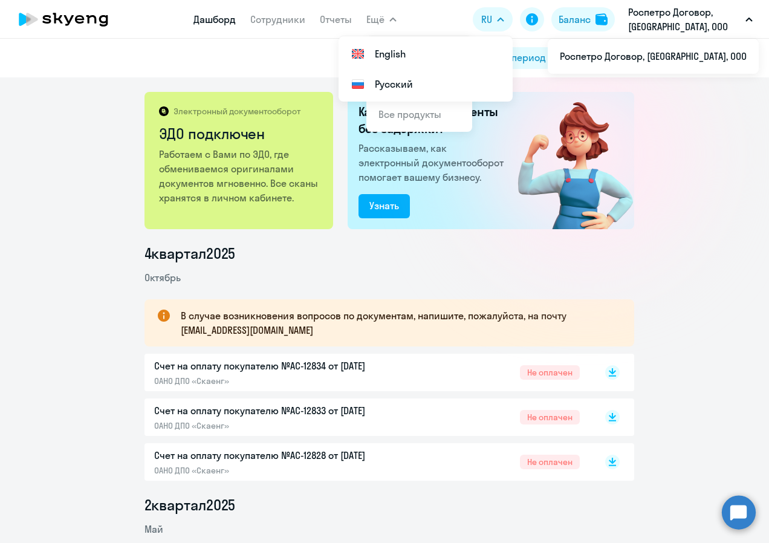
click at [211, 17] on link "Дашборд" at bounding box center [214, 19] width 42 height 12
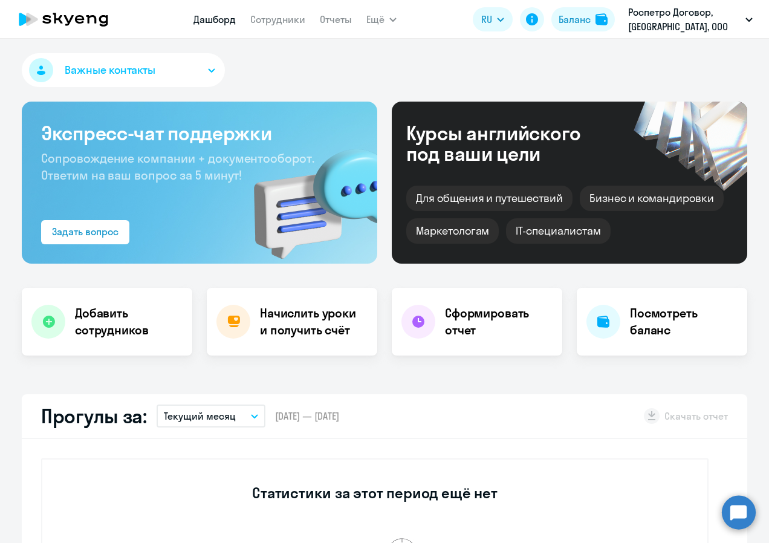
select select "30"
click at [202, 70] on button "Важные контакты" at bounding box center [123, 70] width 203 height 34
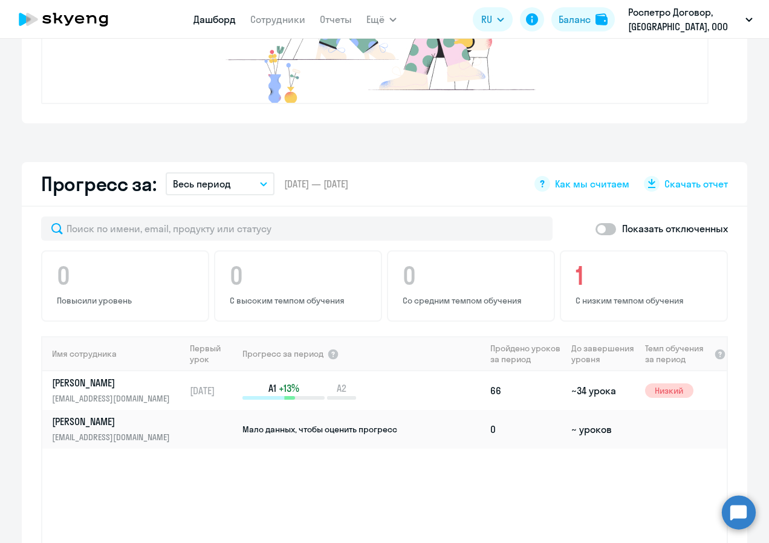
scroll to position [604, 0]
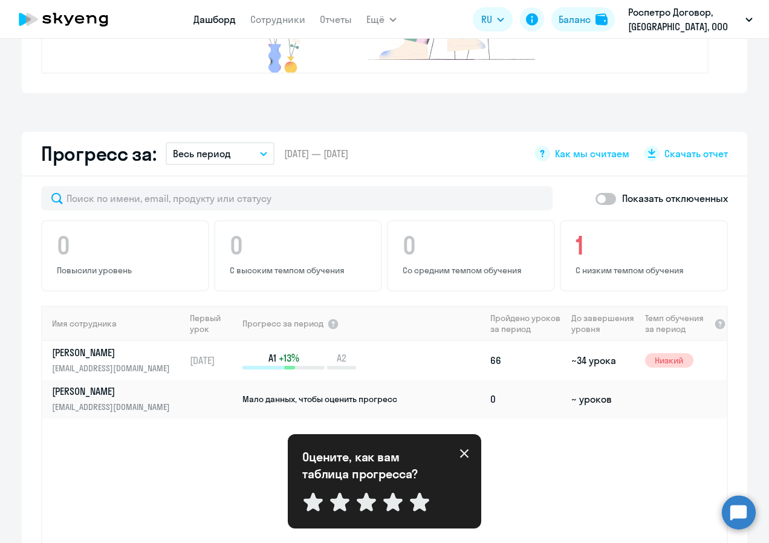
click at [465, 453] on icon at bounding box center [464, 453] width 8 height 8
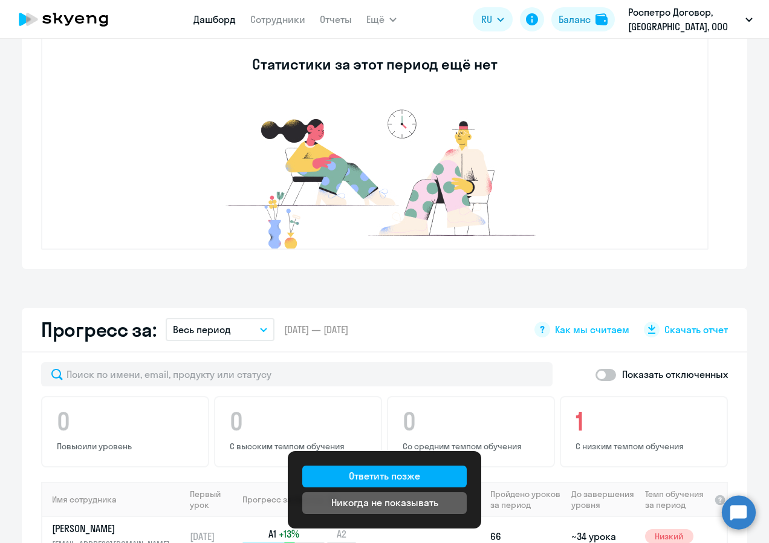
scroll to position [242, 0]
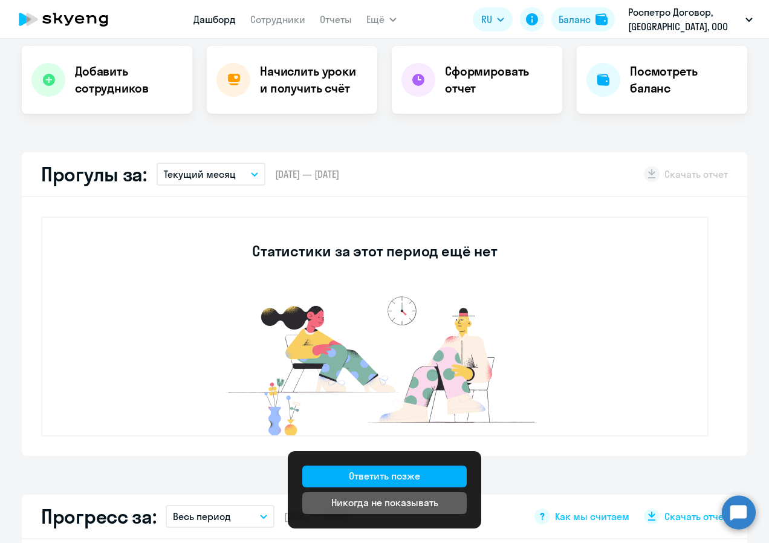
click at [563, 352] on div "Статистики за этот период ещё нет" at bounding box center [374, 326] width 667 height 220
click at [427, 508] on div "Никогда не показывать" at bounding box center [384, 502] width 107 height 15
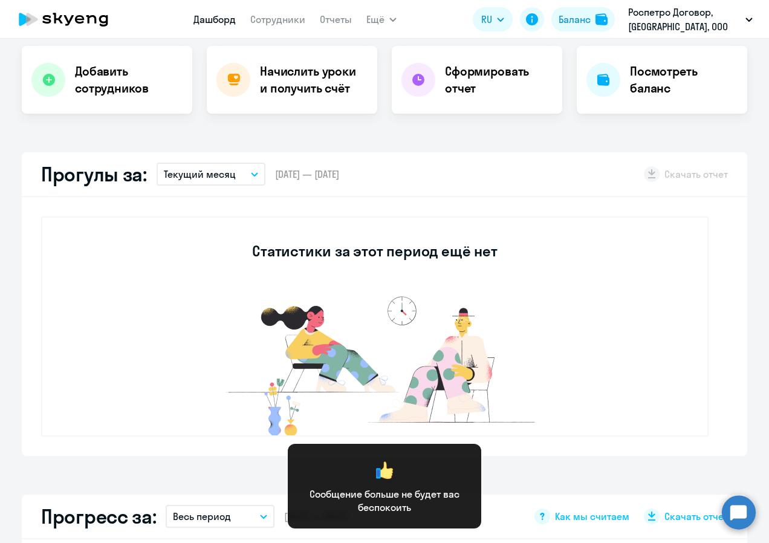
click at [154, 335] on div "Статистики за этот период ещё нет" at bounding box center [374, 326] width 667 height 220
